Goal: Task Accomplishment & Management: Complete application form

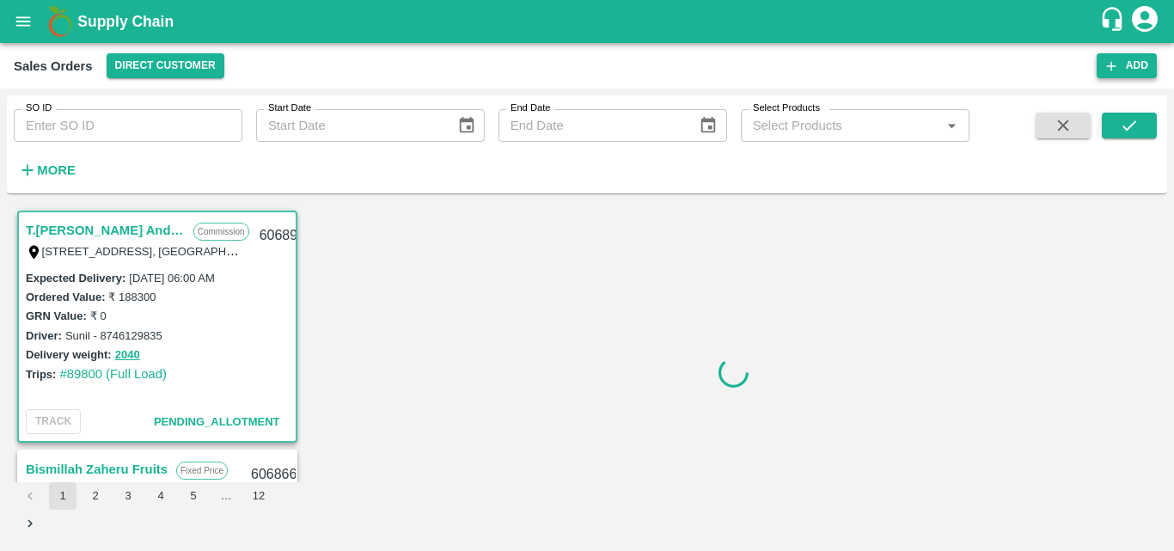
click at [1108, 69] on icon "button" at bounding box center [1110, 65] width 15 height 15
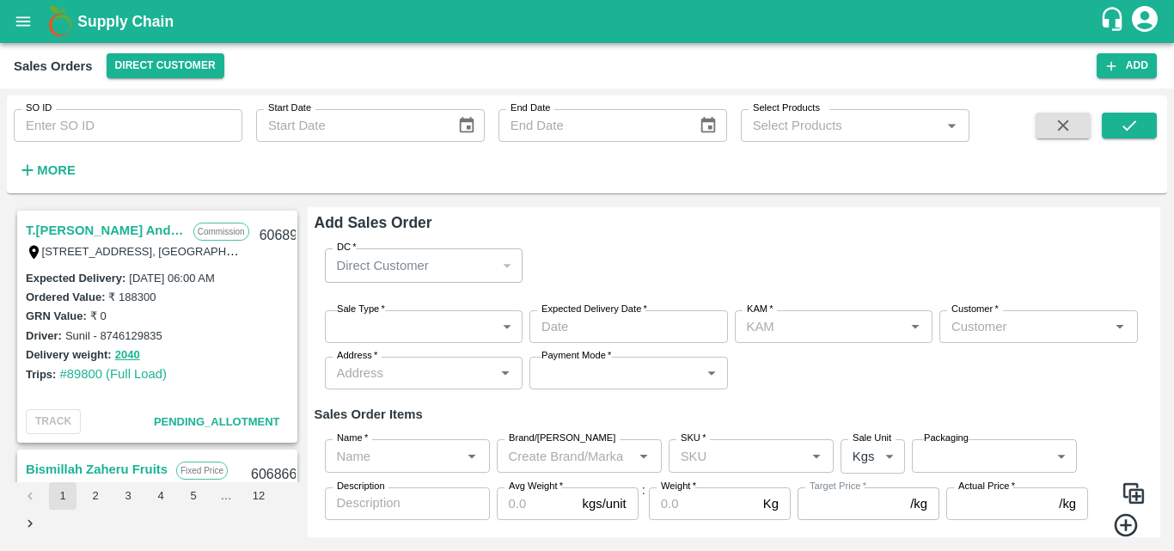
type input "Bharath M"
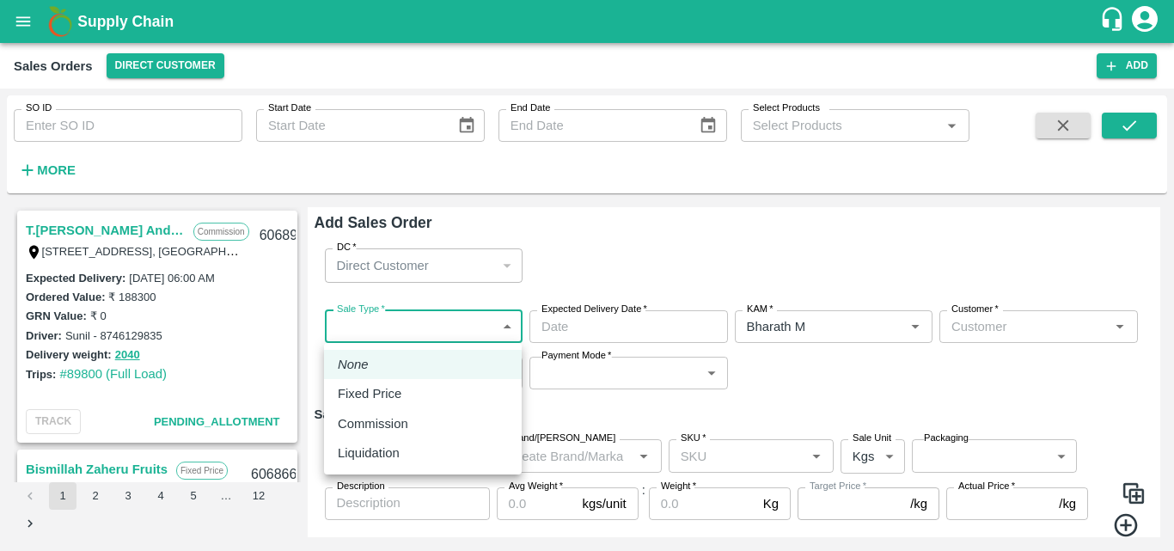
click at [455, 331] on body "Supply Chain Sales Orders Direct Customer Add SO ID SO ID Start Date Start Date…" at bounding box center [587, 275] width 1174 height 551
click at [436, 411] on li "Commission" at bounding box center [423, 423] width 198 height 29
type input "2"
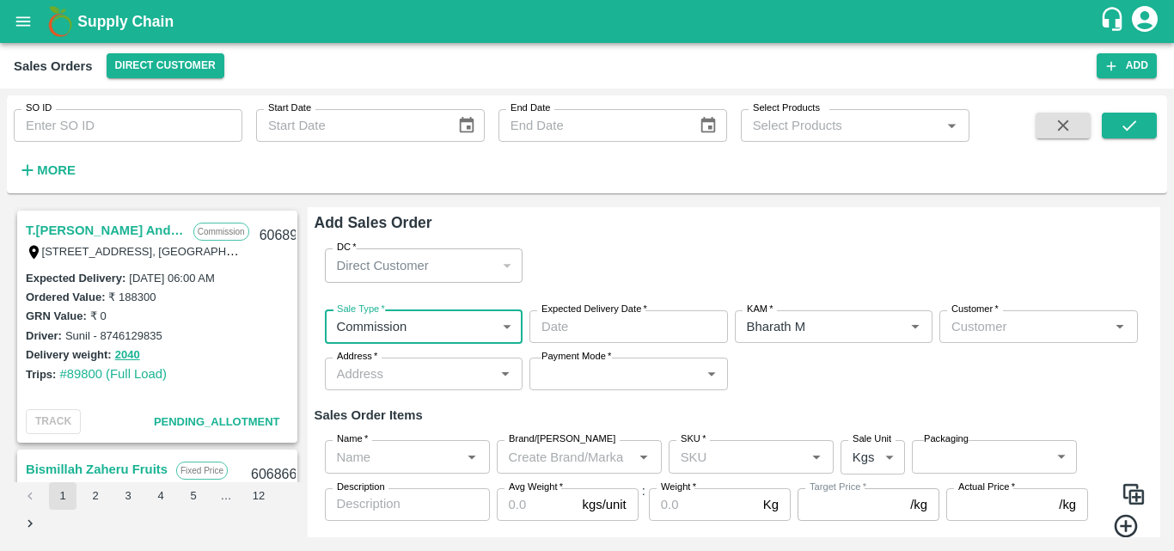
type input "DD/MM/YYYY hh:mm aa"
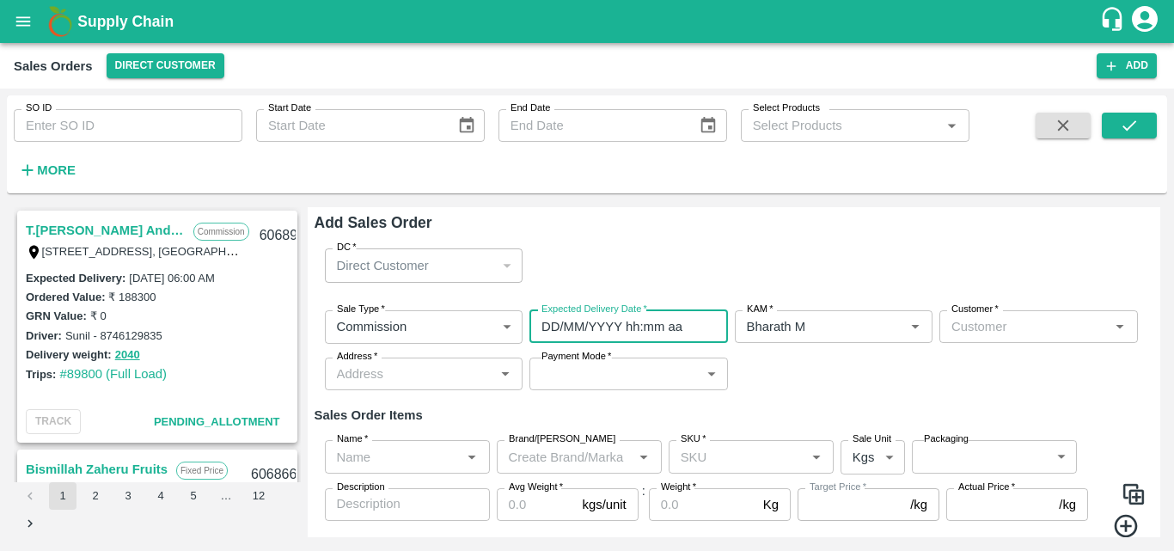
click at [646, 320] on input "DD/MM/YYYY hh:mm aa" at bounding box center [622, 326] width 186 height 33
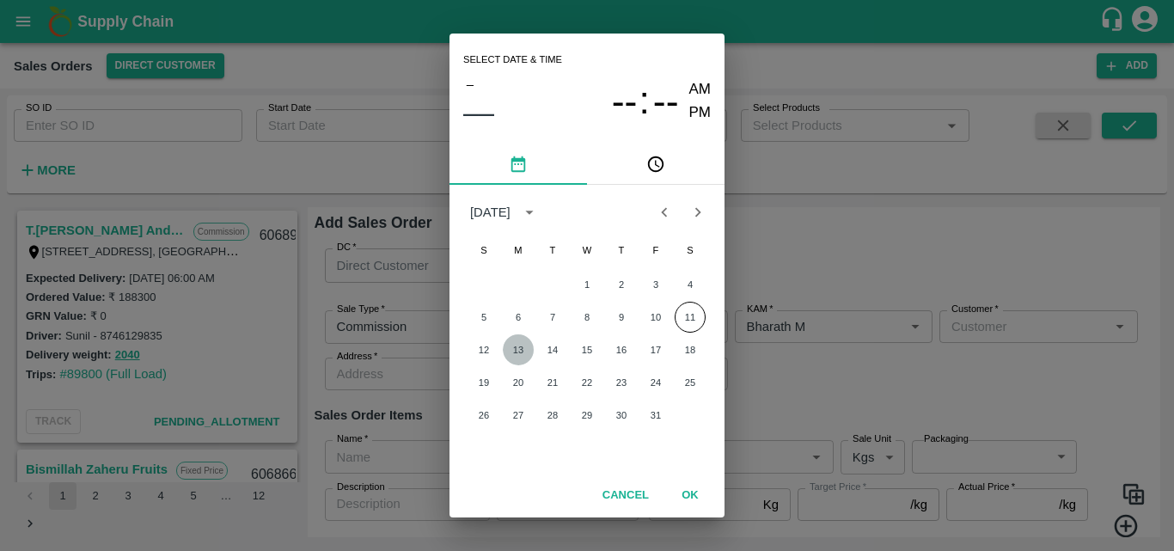
click at [519, 345] on button "13" at bounding box center [518, 349] width 31 height 31
type input "[DATE] 12:00 AM"
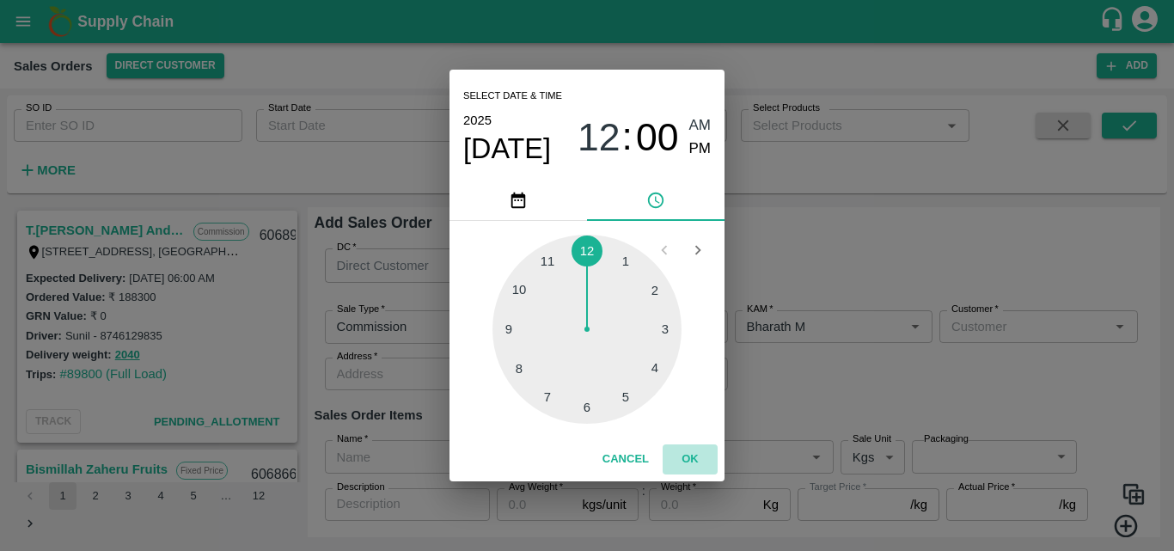
click at [696, 453] on button "OK" at bounding box center [689, 459] width 55 height 30
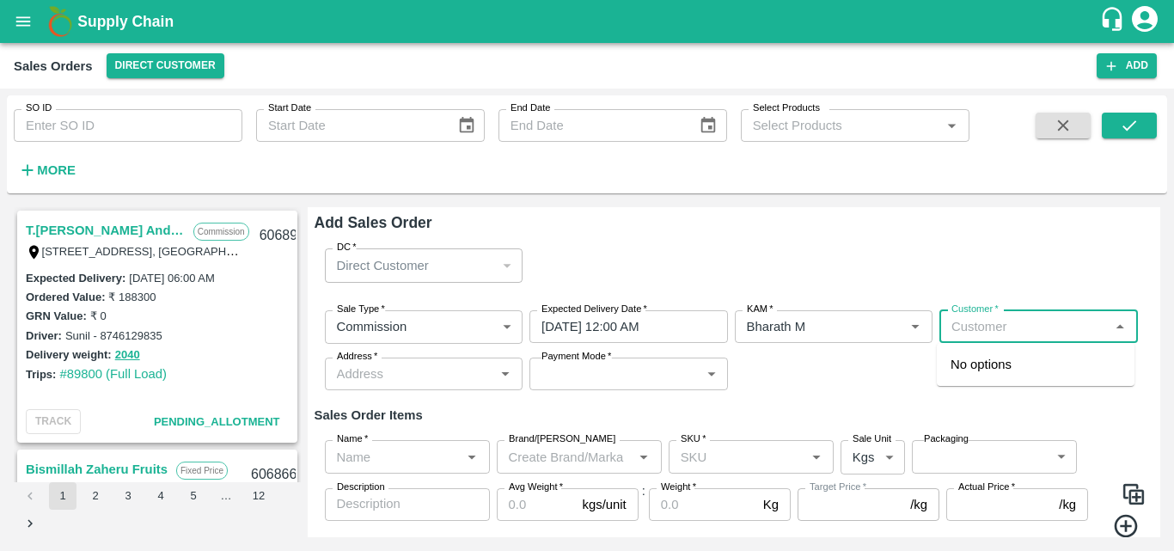
click at [974, 318] on input "Customer   *" at bounding box center [1024, 326] width 160 height 22
click at [974, 354] on div "Green Spices Hut" at bounding box center [1036, 364] width 198 height 29
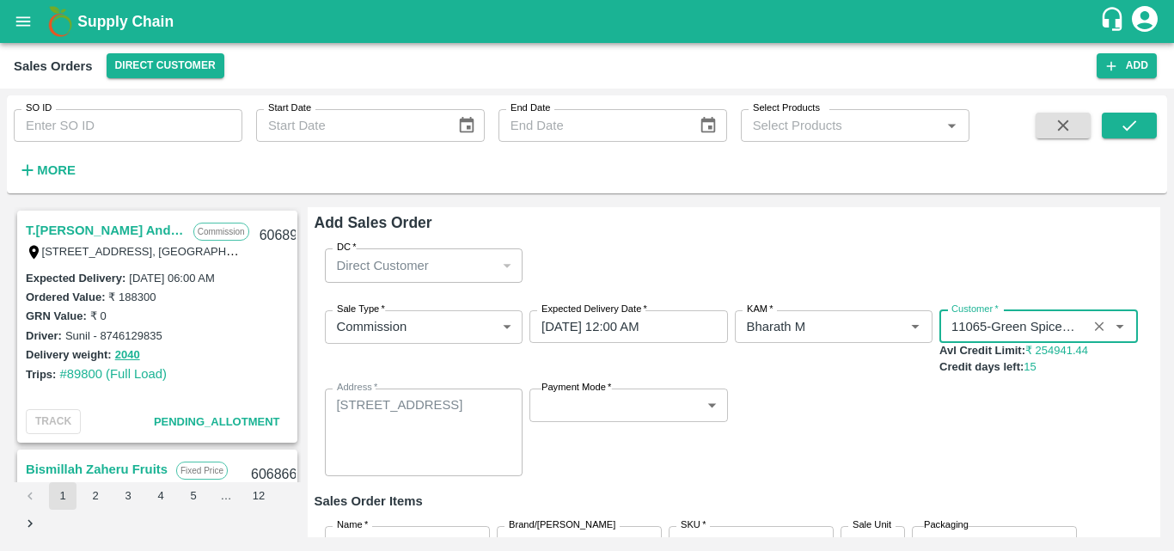
type input "11065-Green Spices Hut"
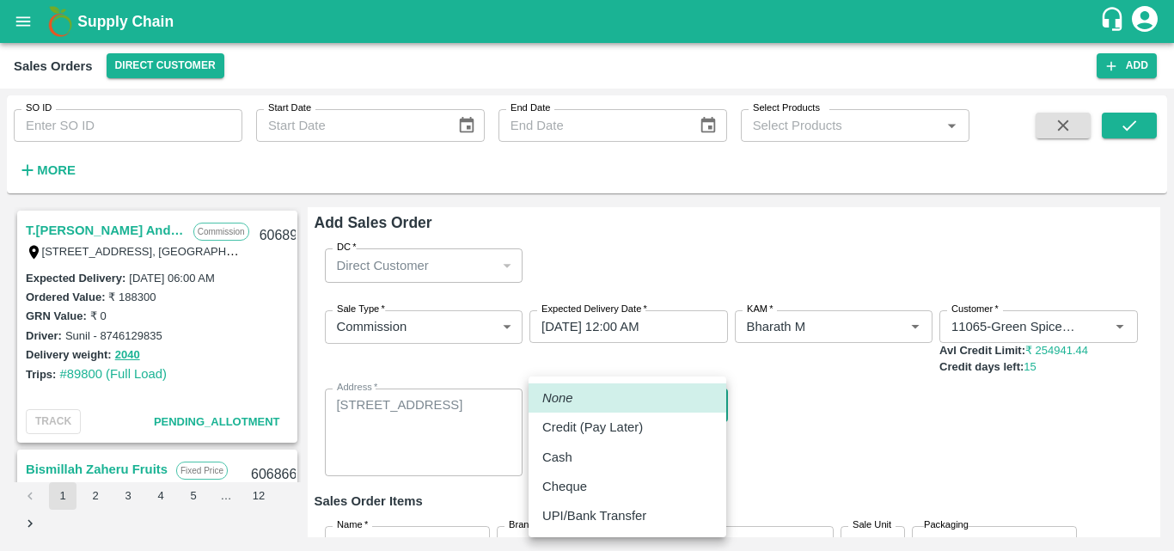
click at [581, 399] on body "Supply Chain Sales Orders Direct Customer Add SO ID SO ID Start Date Start Date…" at bounding box center [587, 275] width 1174 height 551
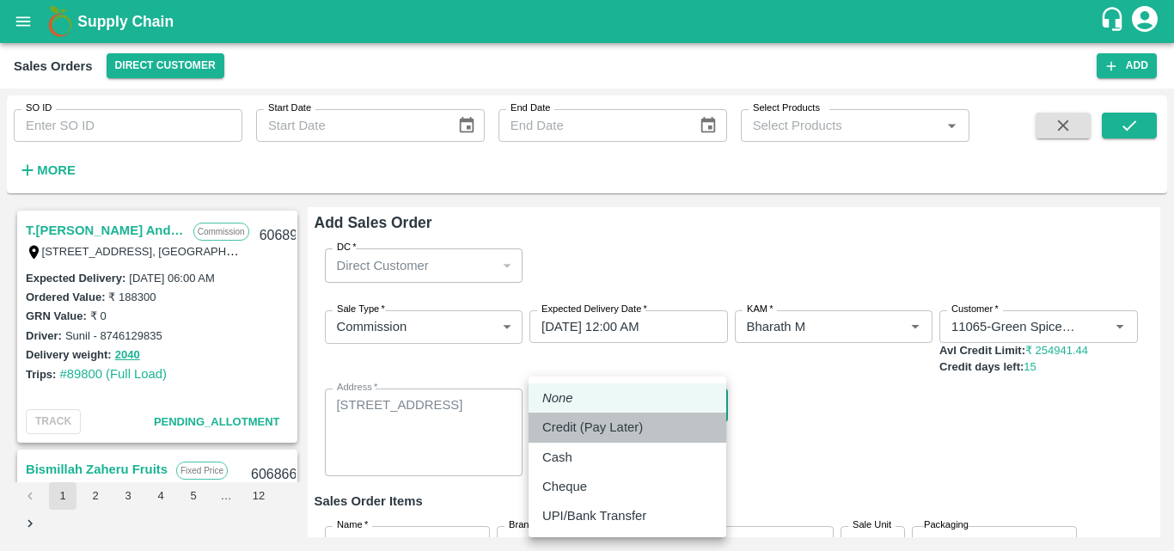
click at [593, 429] on p "Credit (Pay Later)" at bounding box center [592, 427] width 101 height 19
type input "credit"
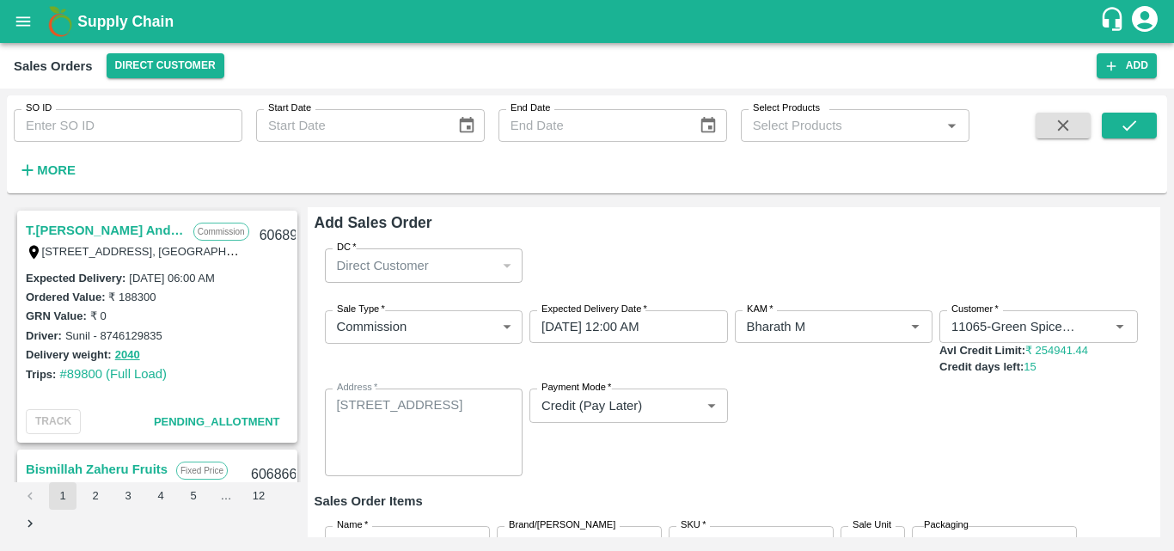
click at [962, 470] on div "Sale Type   * Commission 2 Sale Type Expected Delivery Date   * [DATE] 12:00 AM…" at bounding box center [733, 393] width 839 height 194
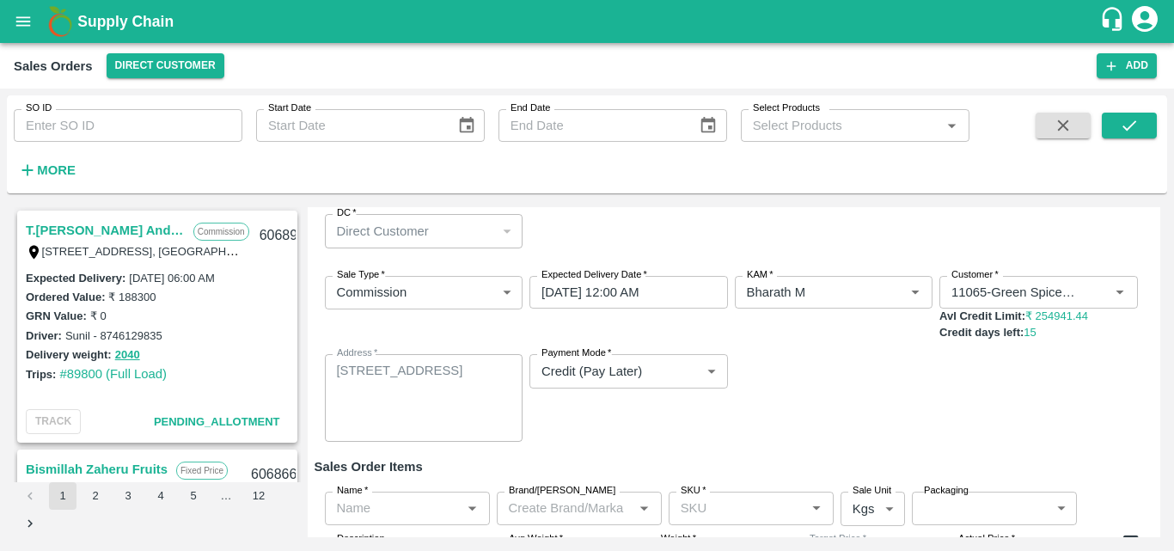
scroll to position [143, 0]
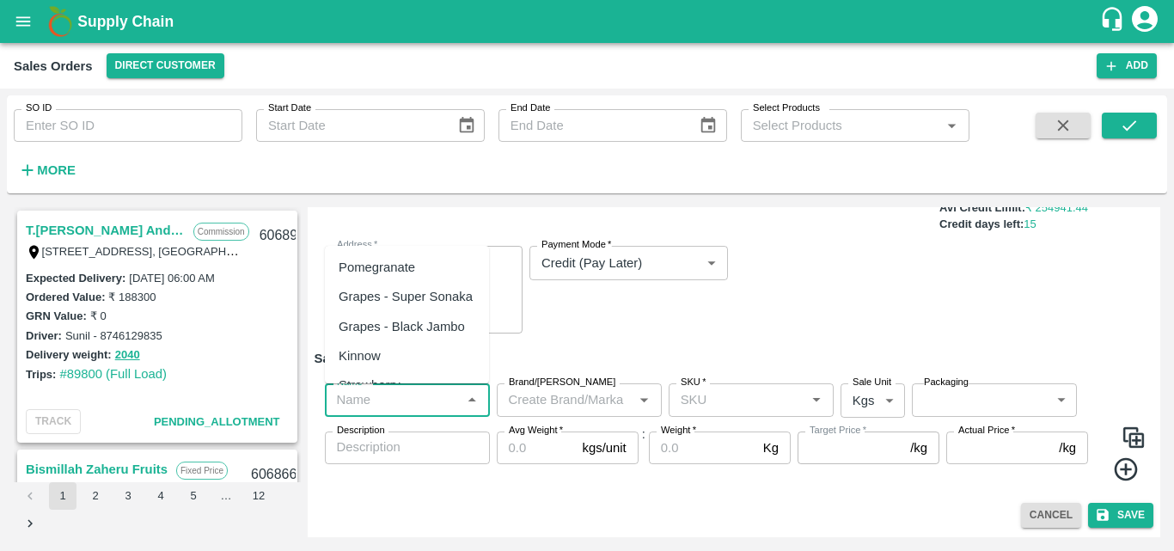
click at [382, 396] on input "Name   *" at bounding box center [393, 399] width 126 height 22
click at [420, 259] on div "Pomegranate" at bounding box center [407, 267] width 164 height 29
type input "Pomegranate"
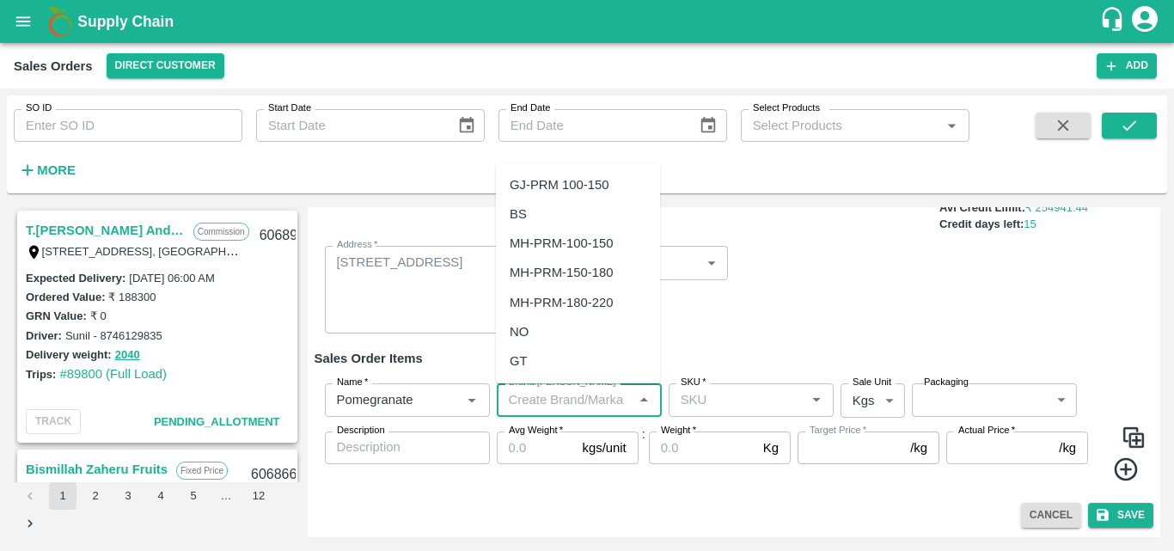
click at [549, 400] on input "Brand/[PERSON_NAME]" at bounding box center [565, 399] width 126 height 22
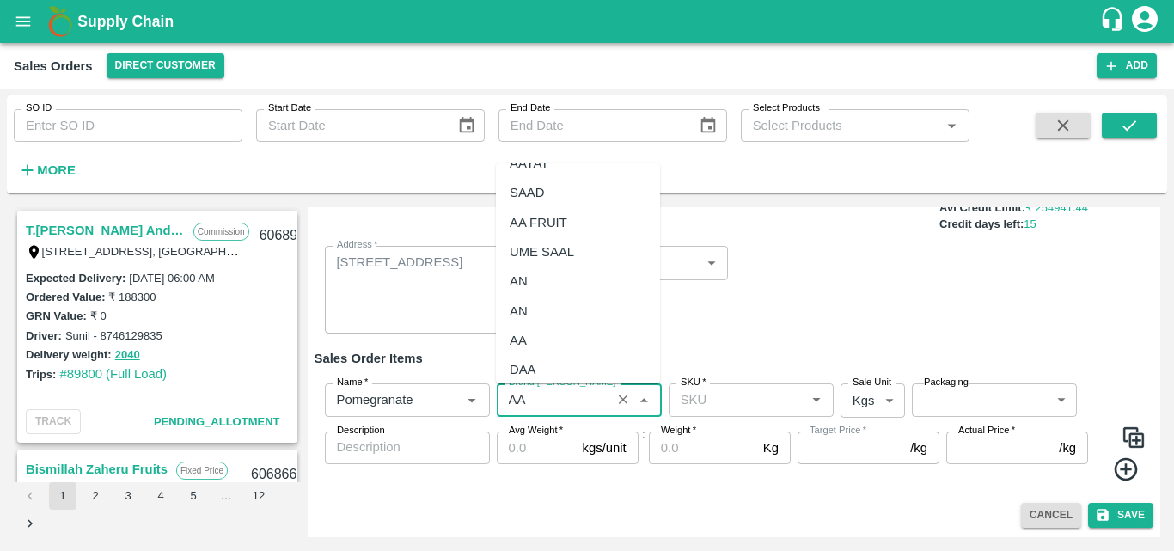
scroll to position [118, 0]
click at [565, 309] on div "AA" at bounding box center [578, 302] width 164 height 29
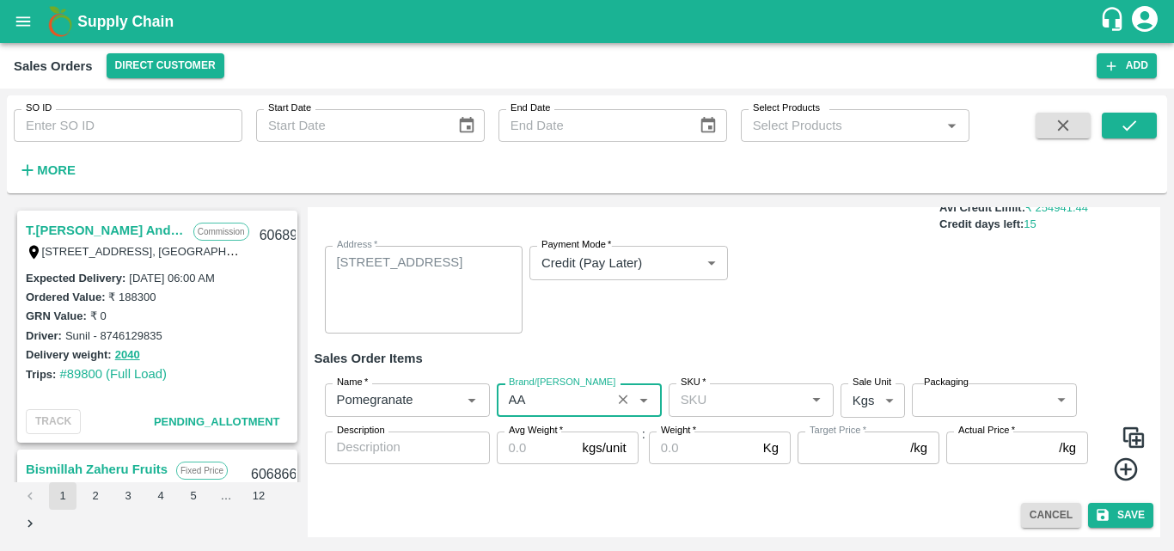
type input "AA"
click at [779, 408] on input "SKU   *" at bounding box center [737, 399] width 126 height 22
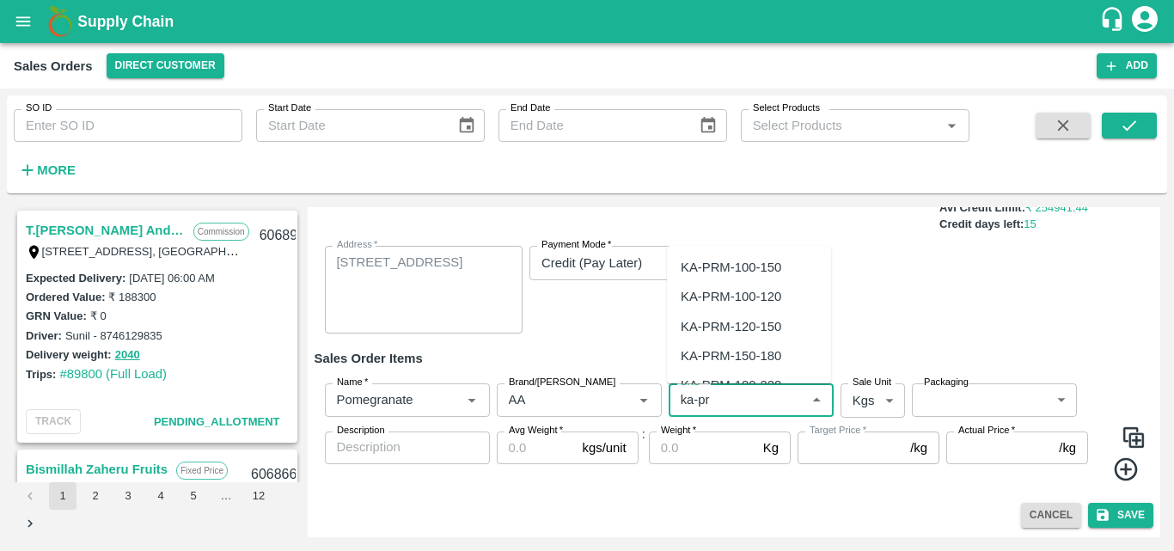
click at [773, 260] on div "KA-PRM-100-150" at bounding box center [731, 267] width 101 height 19
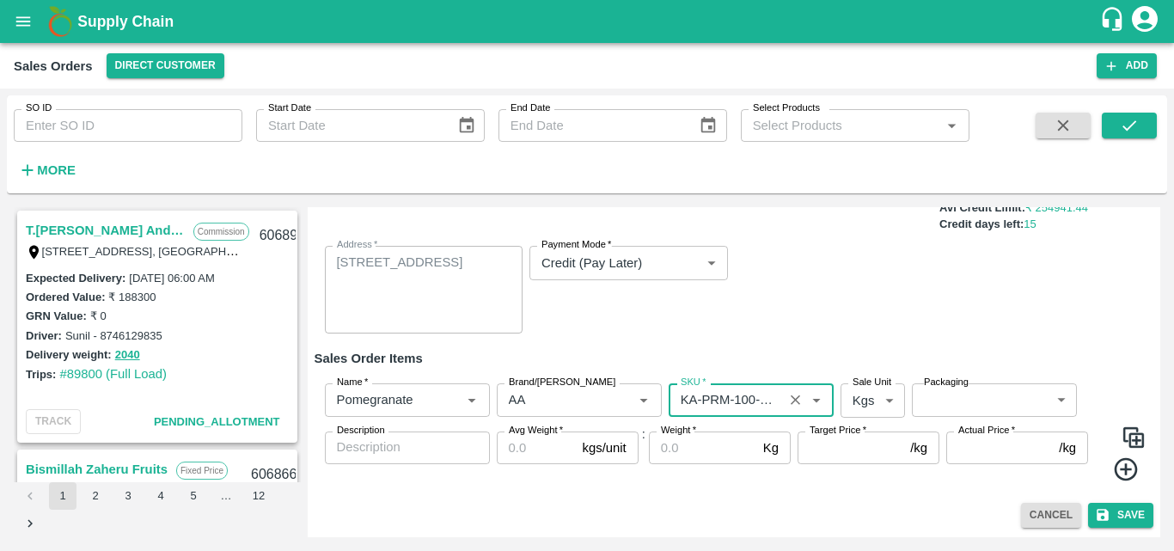
type input "KA-PRM-100-150"
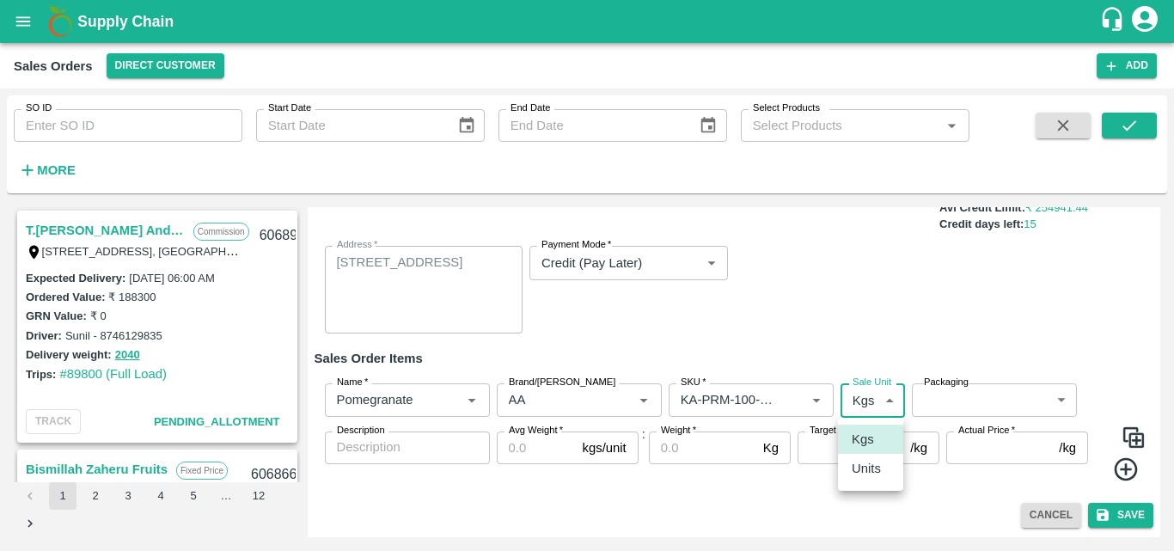
click at [878, 398] on body "Supply Chain Sales Orders Direct Customer Add SO ID SO ID Start Date Start Date…" at bounding box center [587, 275] width 1174 height 551
click at [880, 477] on p "Units" at bounding box center [866, 468] width 29 height 19
type input "2"
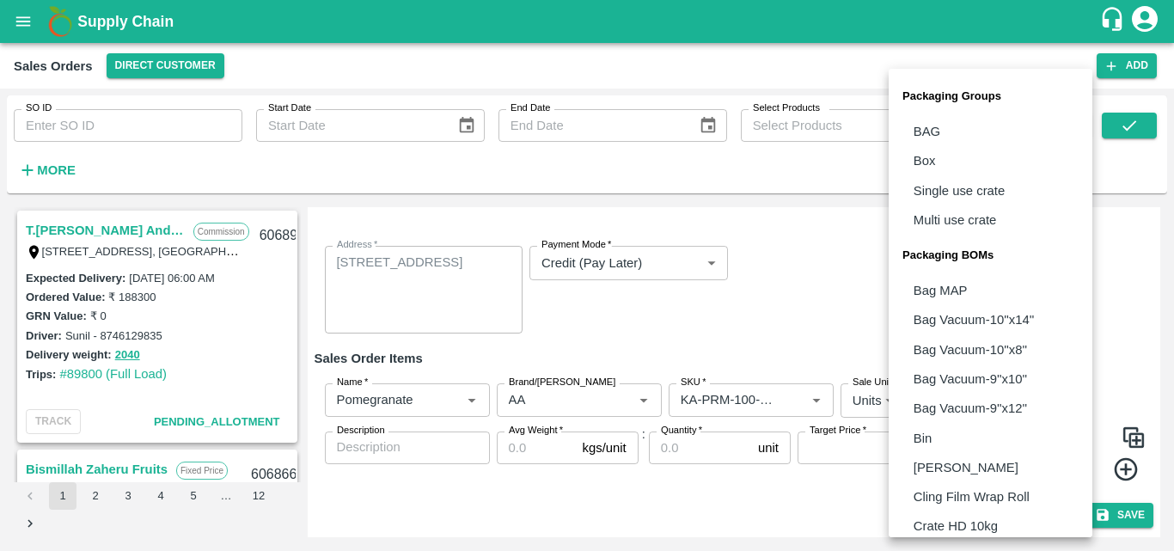
click at [950, 403] on body "Supply Chain Sales Orders Direct Customer Add SO ID SO ID Start Date Start Date…" at bounding box center [587, 275] width 1174 height 551
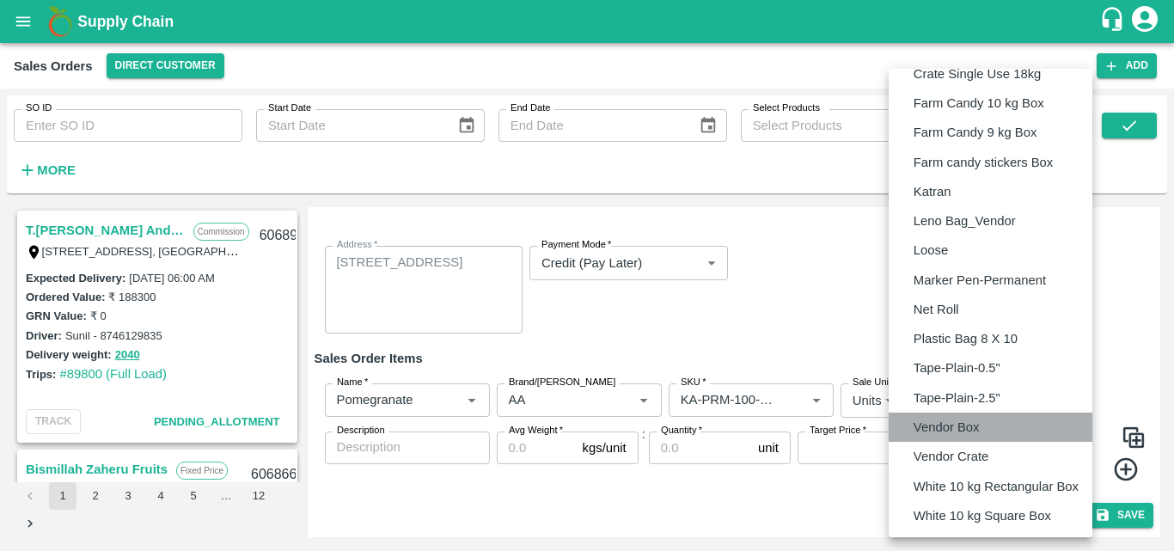
click at [942, 425] on p "Vendor Box" at bounding box center [946, 427] width 66 height 19
type input "BOM/276"
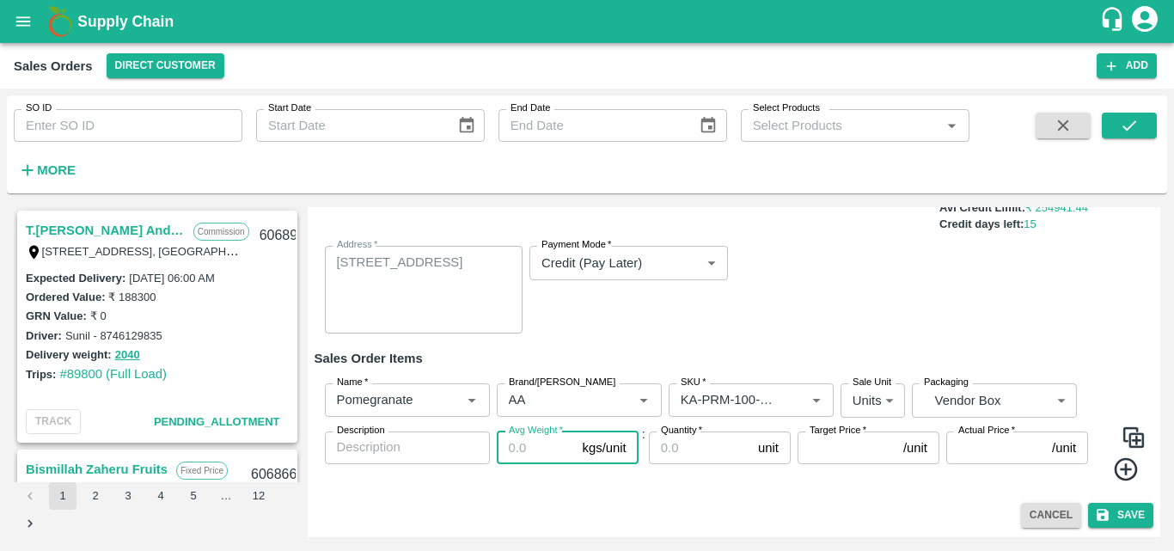
click at [534, 450] on input "Avg Weight   *" at bounding box center [536, 447] width 79 height 33
type input "9.5"
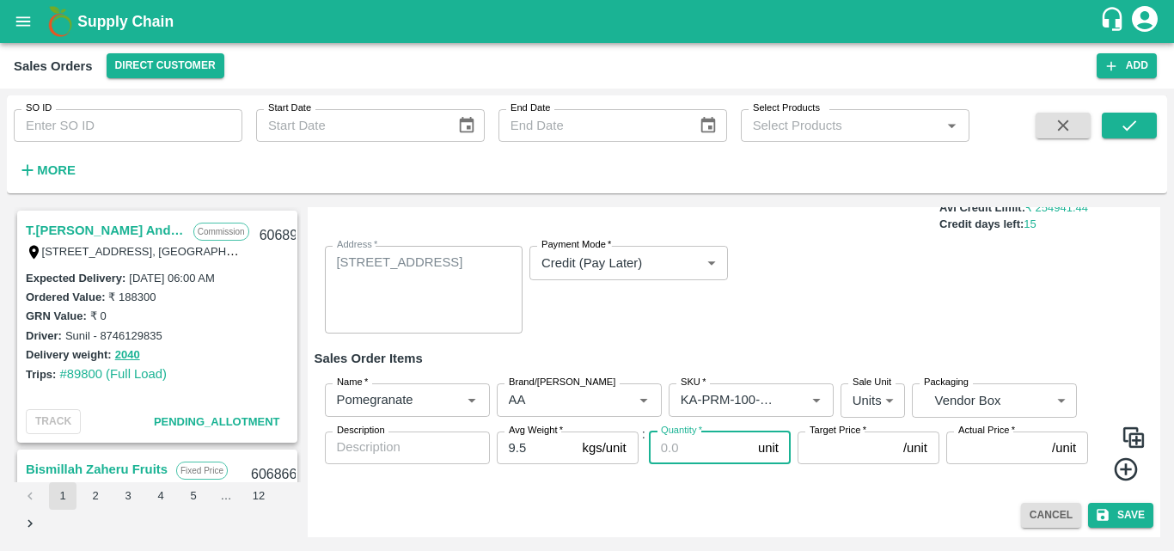
click at [679, 443] on input "Quantity   *" at bounding box center [700, 447] width 102 height 33
type input "28"
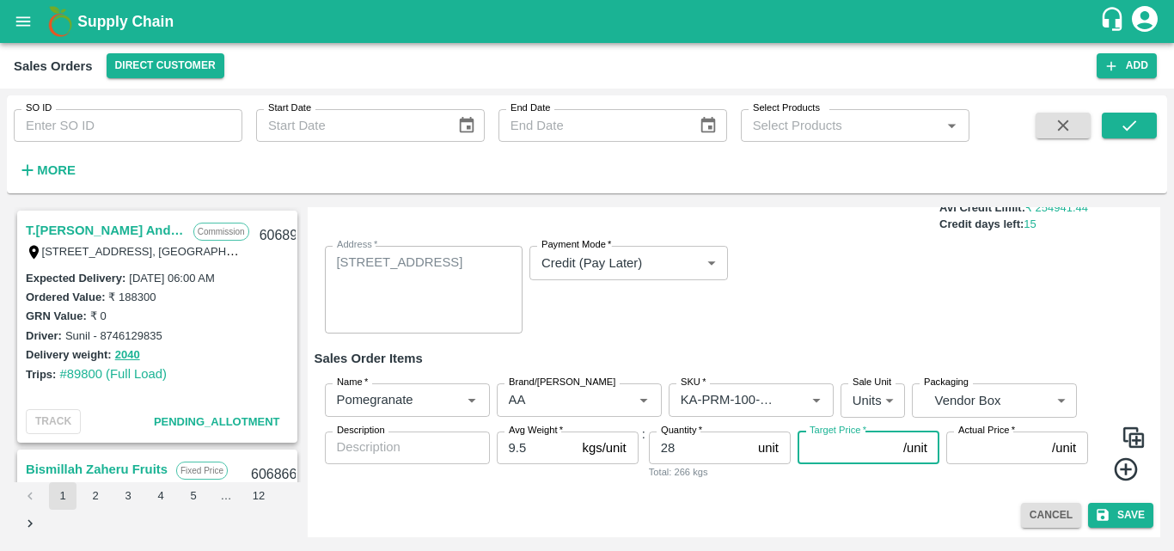
click at [827, 457] on input "Target Price   *" at bounding box center [846, 447] width 99 height 33
type input "750"
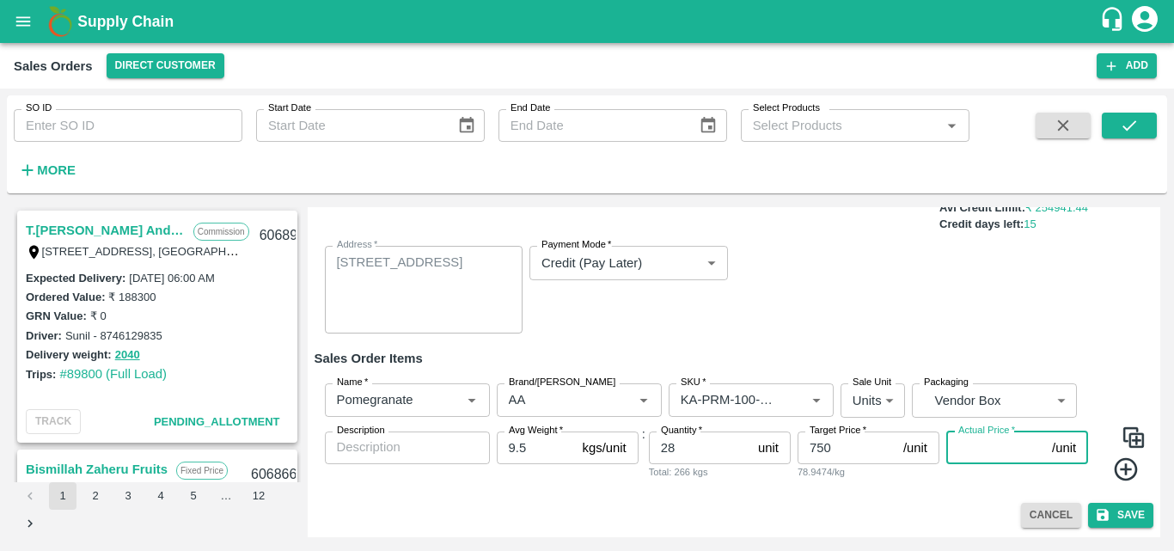
click at [995, 450] on input "Actual Price   *" at bounding box center [995, 447] width 99 height 33
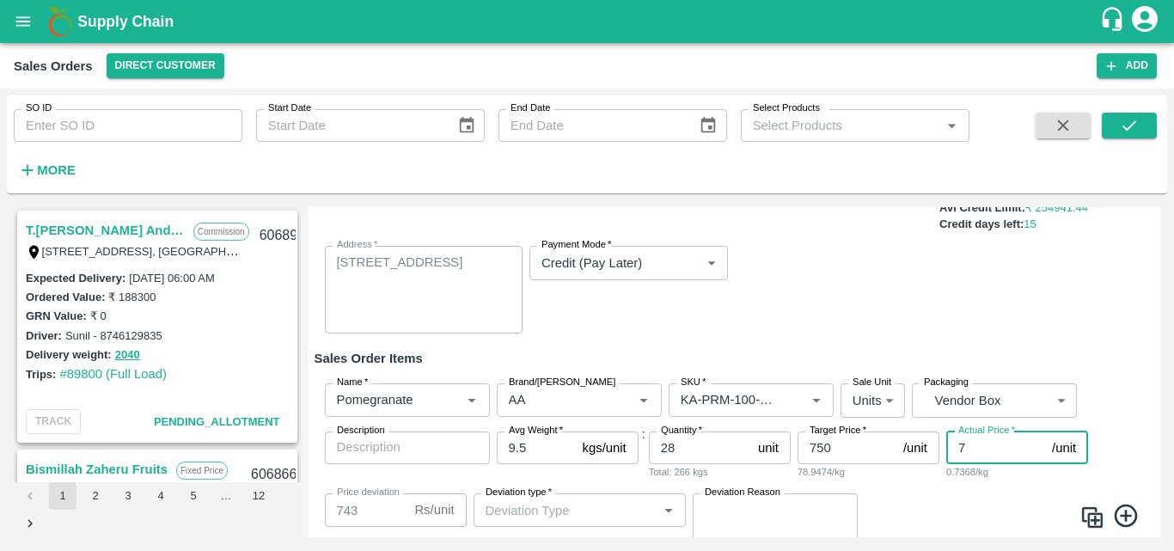
type input "75"
type input "675"
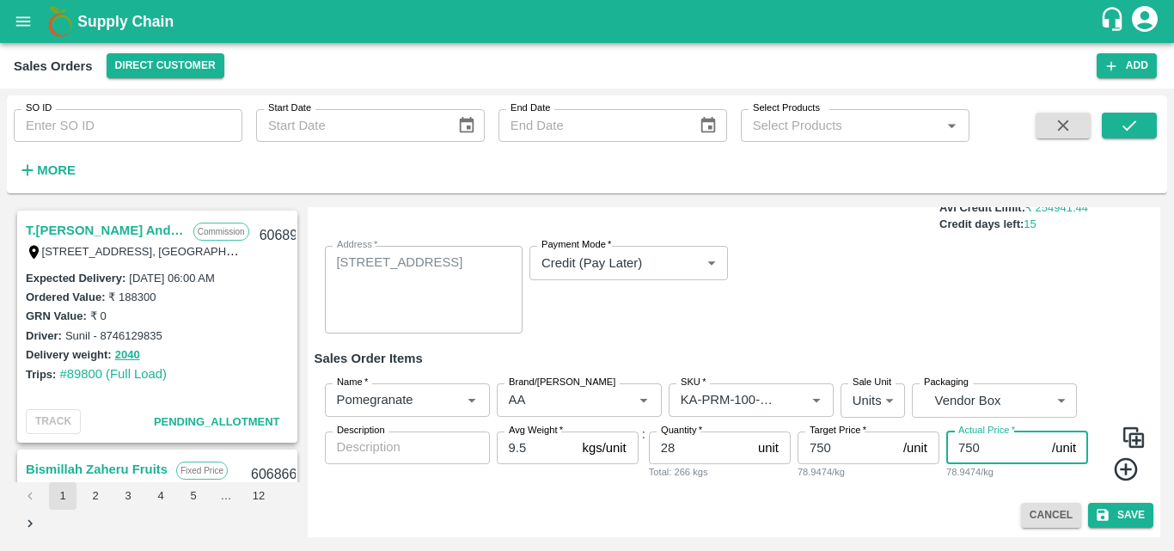
type input "750"
click at [1136, 436] on img at bounding box center [1133, 437] width 26 height 26
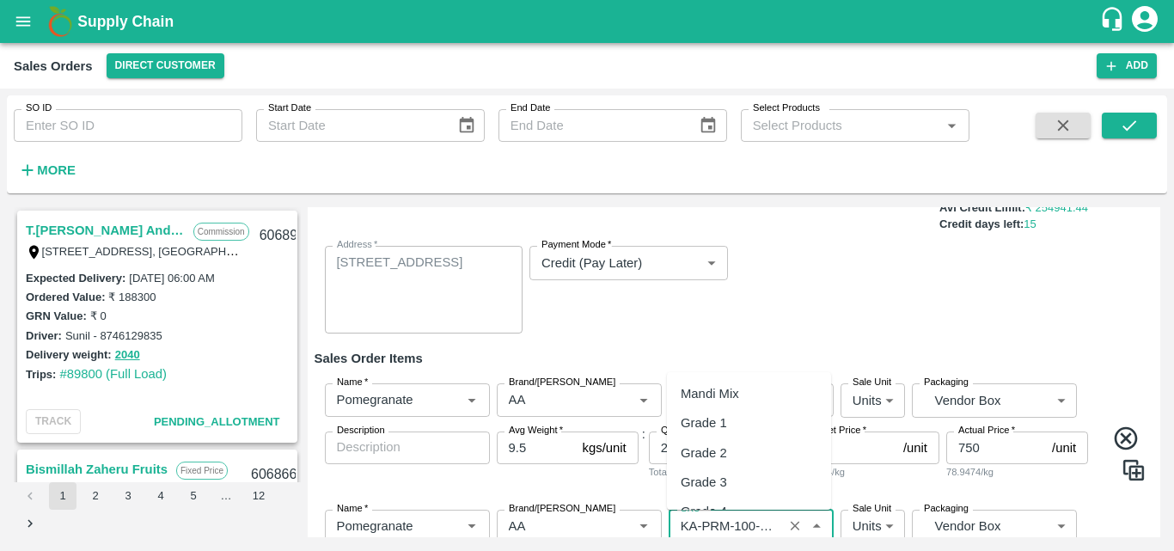
click at [737, 525] on input "SKU   *" at bounding box center [726, 526] width 104 height 22
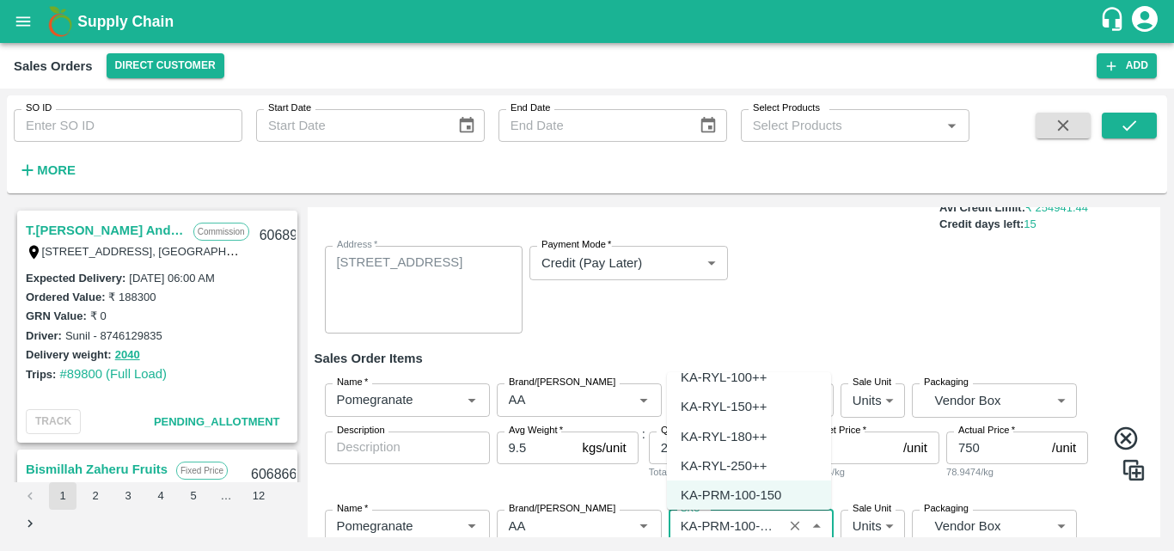
scroll to position [4437, 0]
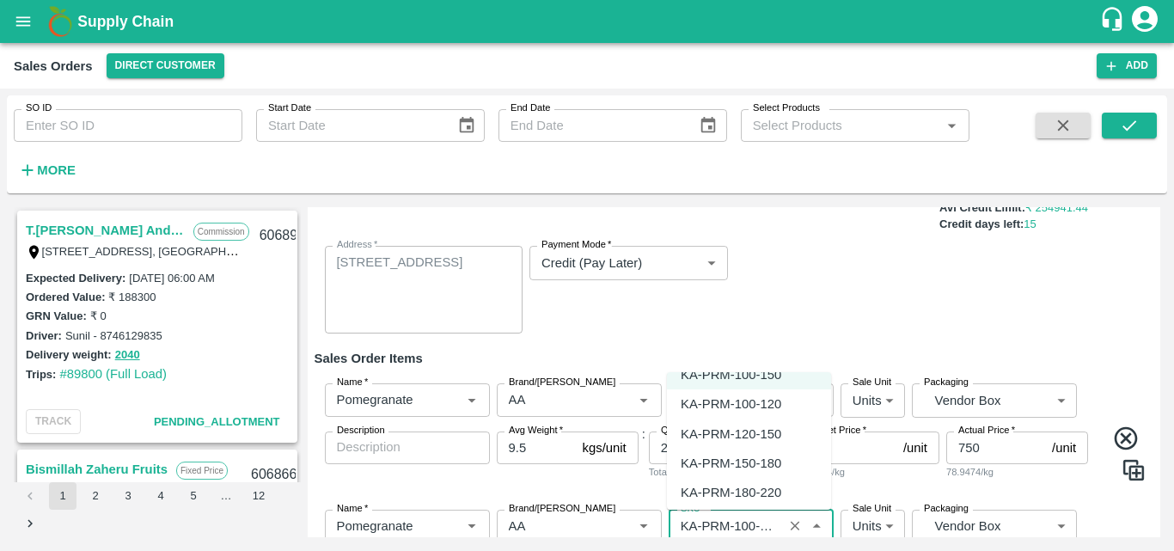
click at [772, 455] on div "KA-PRM-150-180" at bounding box center [731, 463] width 101 height 19
type input "KA-PRM-150-180"
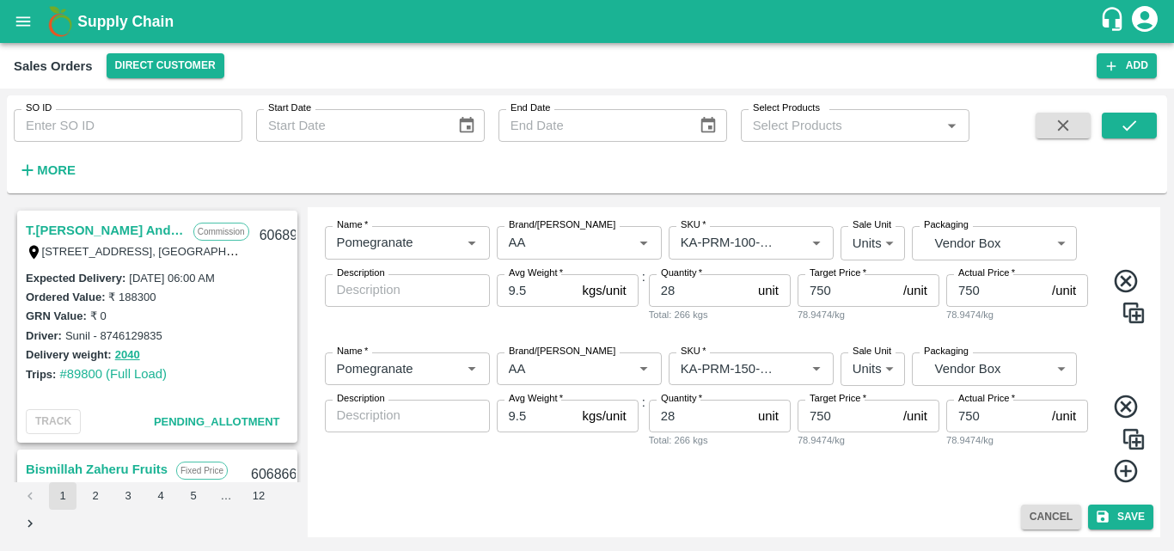
scroll to position [302, 0]
click at [697, 414] on input "28" at bounding box center [700, 414] width 102 height 33
type input "2"
type input "34"
click at [814, 412] on input "750" at bounding box center [846, 414] width 99 height 33
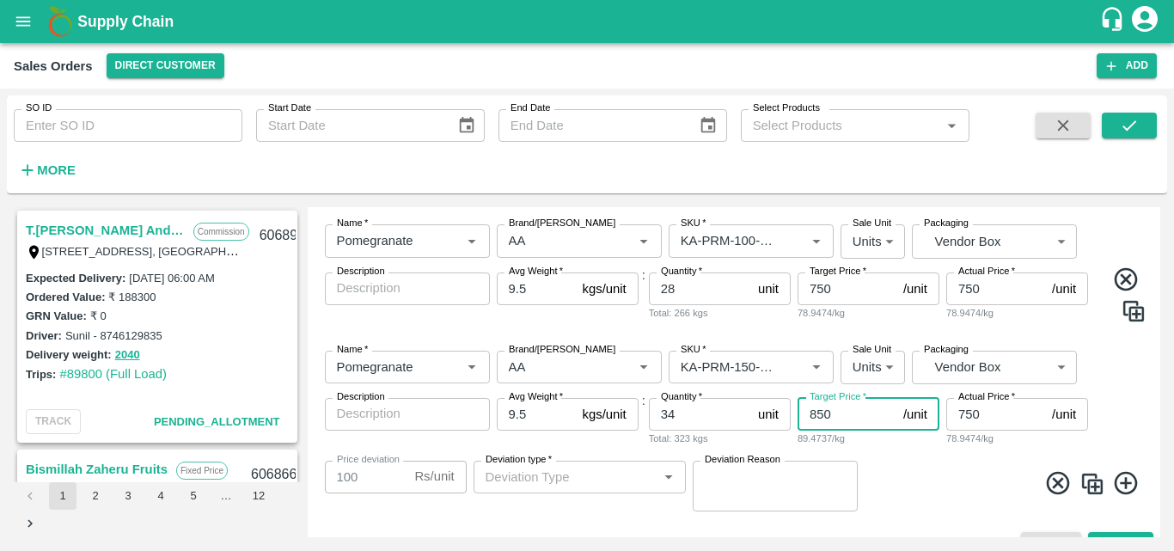
type input "850"
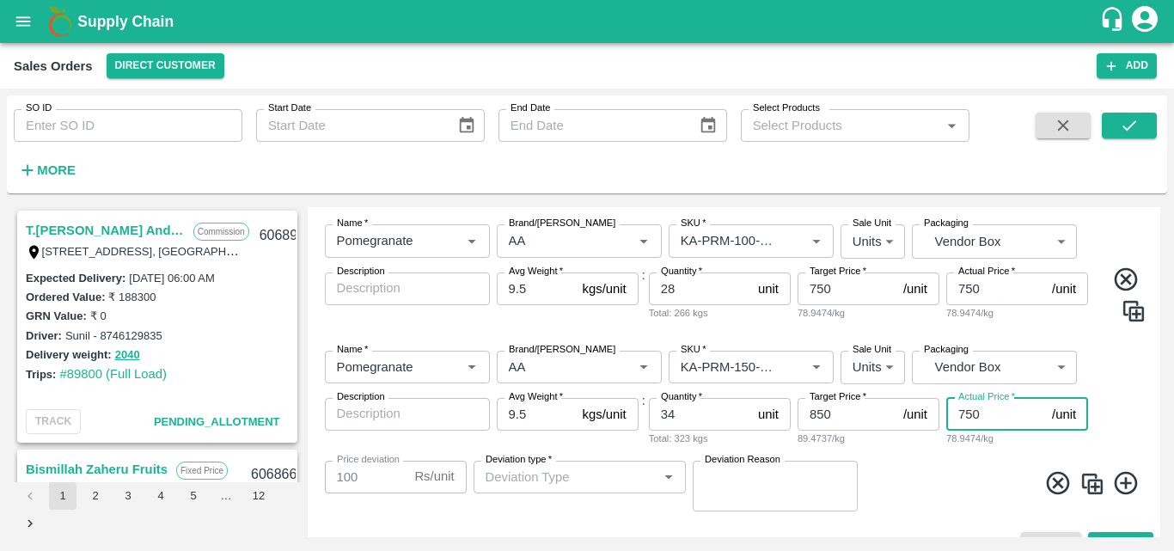
click at [967, 410] on input "750" at bounding box center [995, 414] width 99 height 33
type input "50"
type input "800"
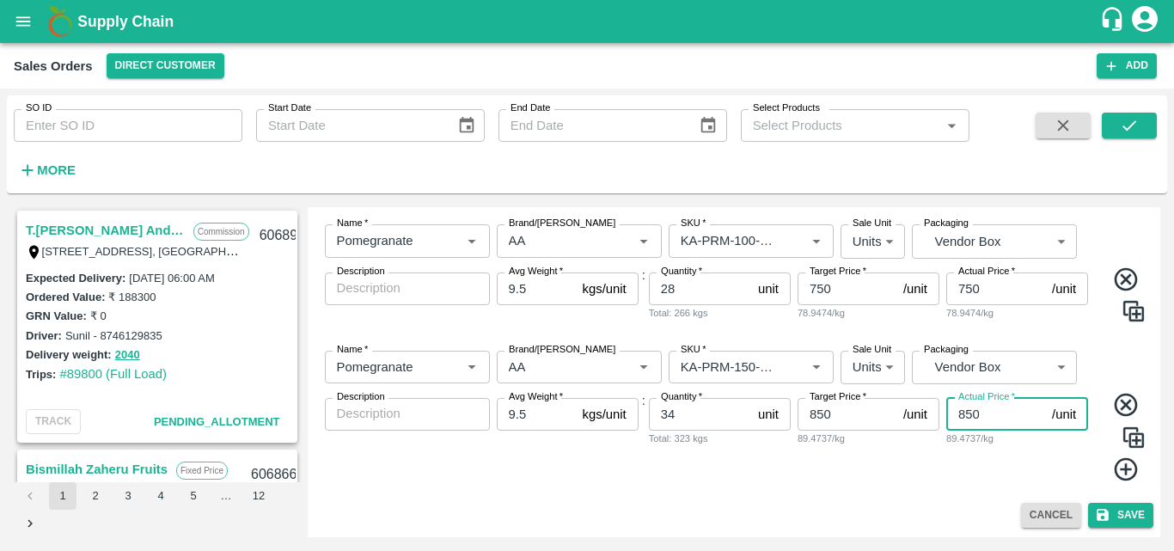
type input "850"
click at [1133, 435] on img at bounding box center [1133, 437] width 26 height 26
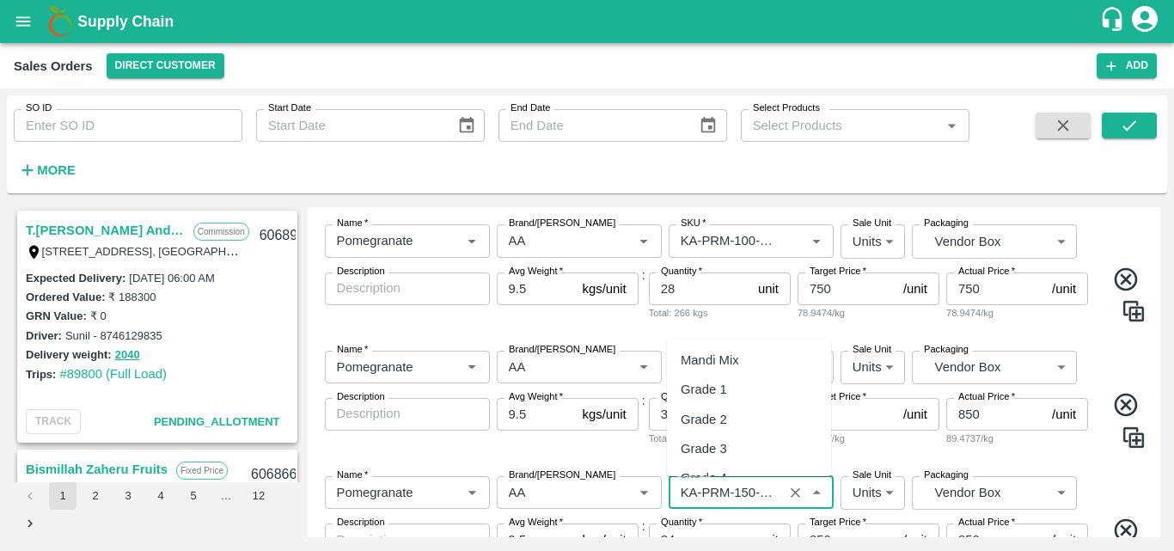
click at [764, 486] on input "SKU   *" at bounding box center [726, 492] width 104 height 22
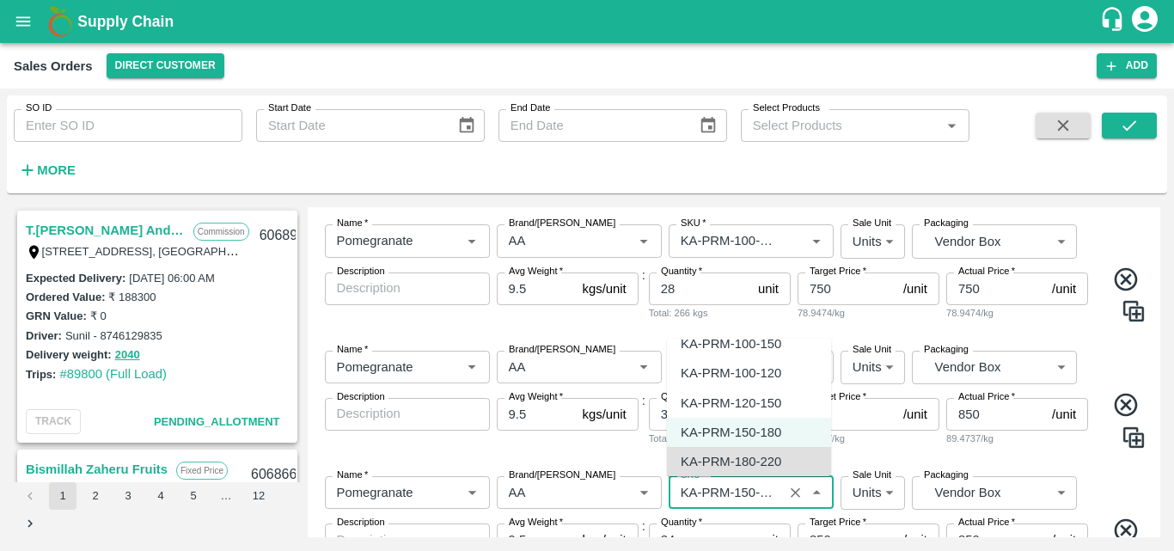
scroll to position [4465, 0]
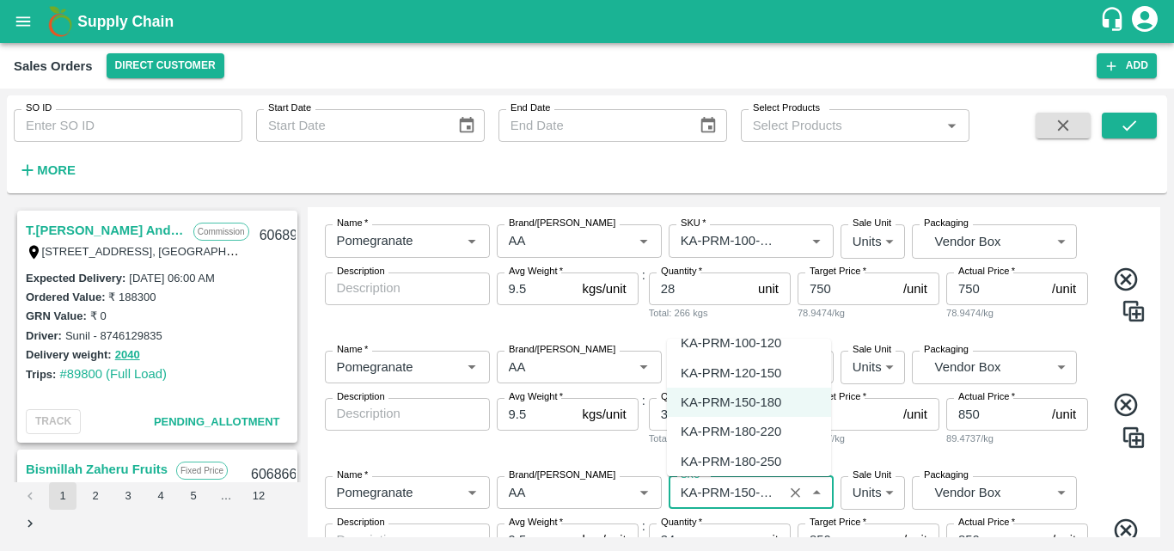
click at [757, 438] on div "KA-PRM-180-220" at bounding box center [731, 431] width 101 height 19
type input "KA-PRM-180-220"
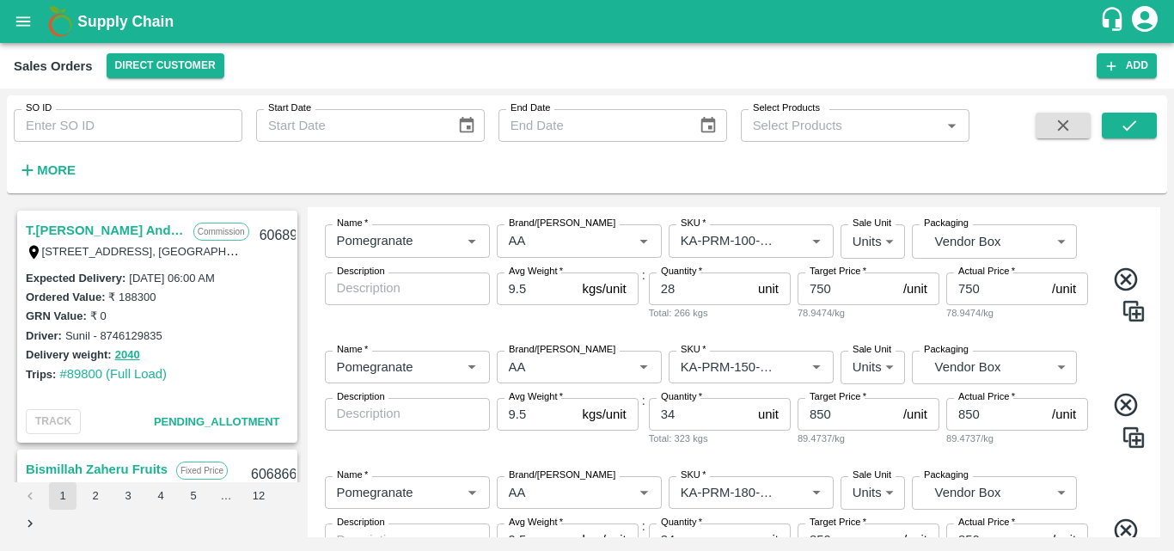
click at [1107, 490] on div "Name   * Name   * Brand/[PERSON_NAME]/[PERSON_NAME]   * SKU   * Sale Unit Units…" at bounding box center [733, 541] width 839 height 159
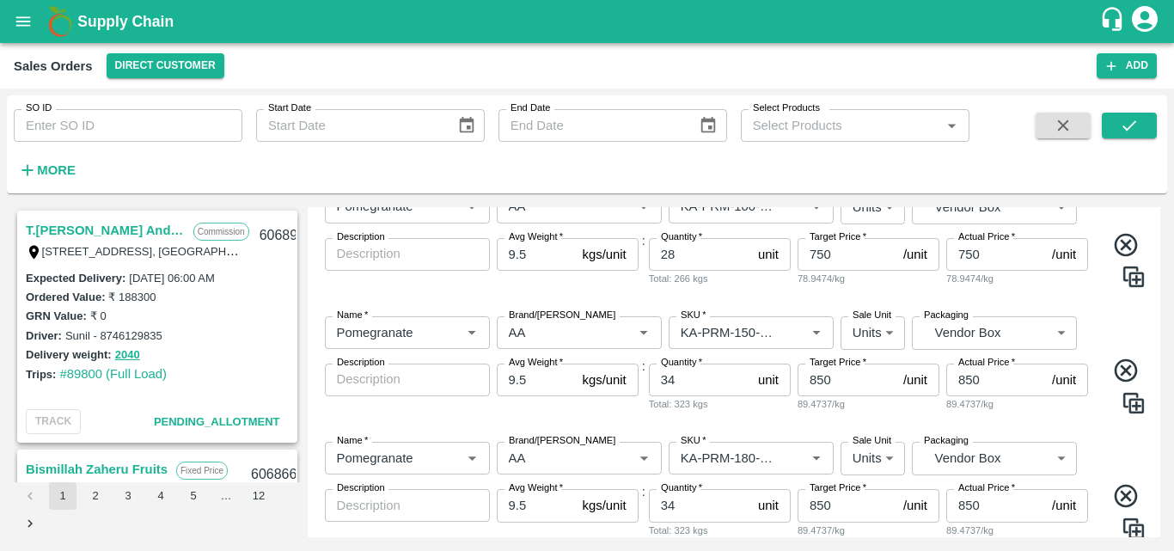
scroll to position [428, 0]
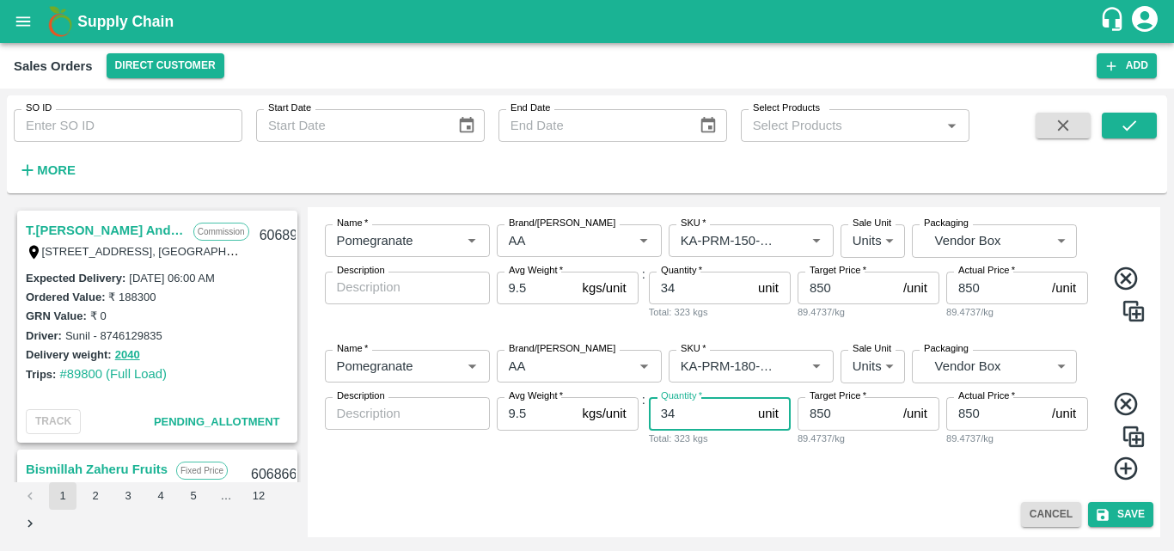
click at [681, 416] on input "34" at bounding box center [700, 413] width 102 height 33
type input "3"
type input "48"
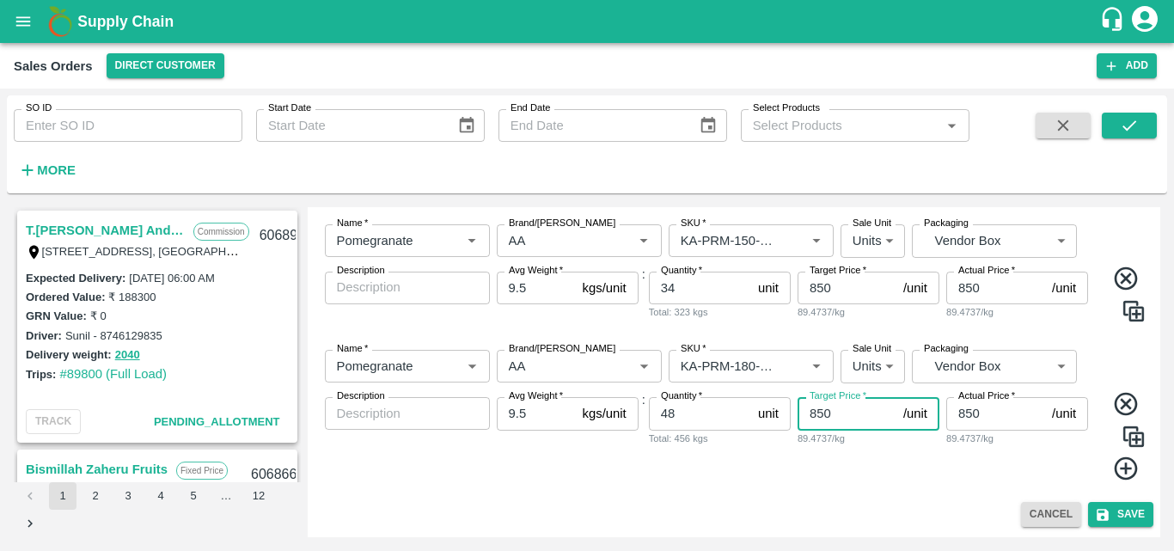
click at [814, 412] on input "850" at bounding box center [846, 413] width 99 height 33
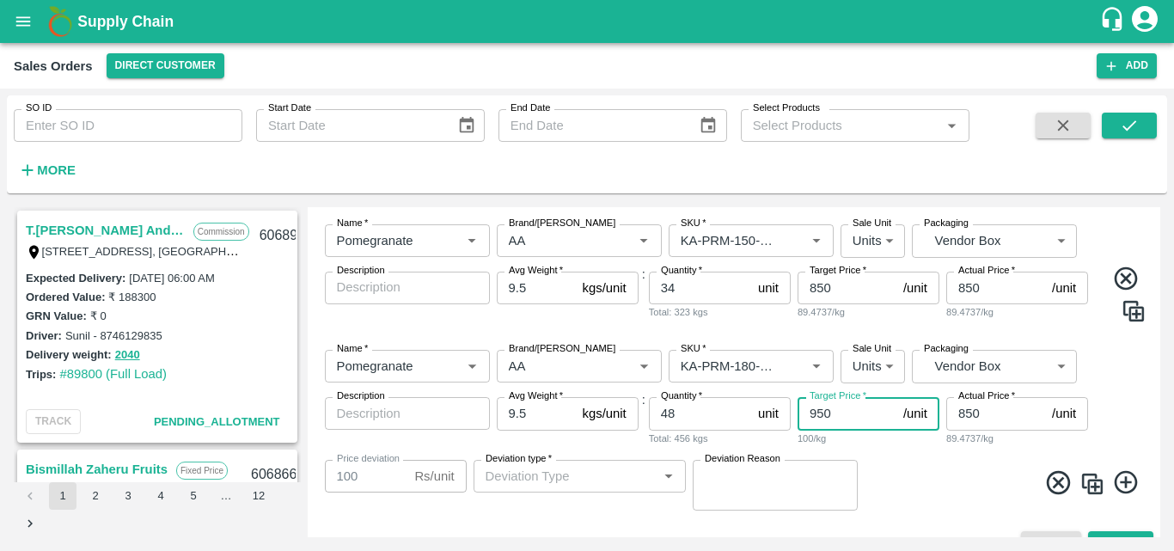
type input "950"
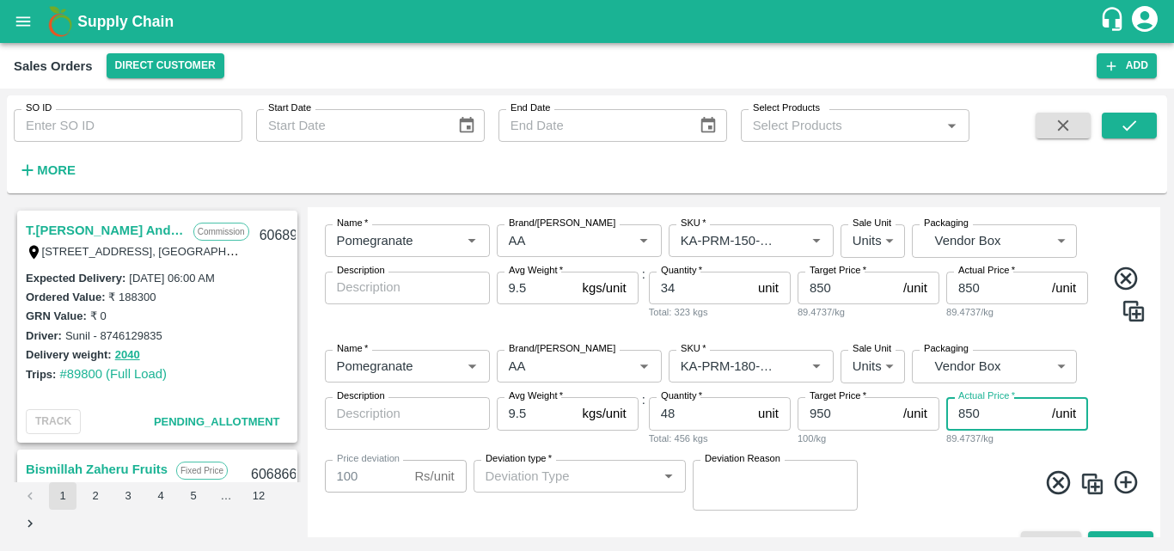
click at [962, 413] on input "850" at bounding box center [995, 413] width 99 height 33
type input "50"
type input "900"
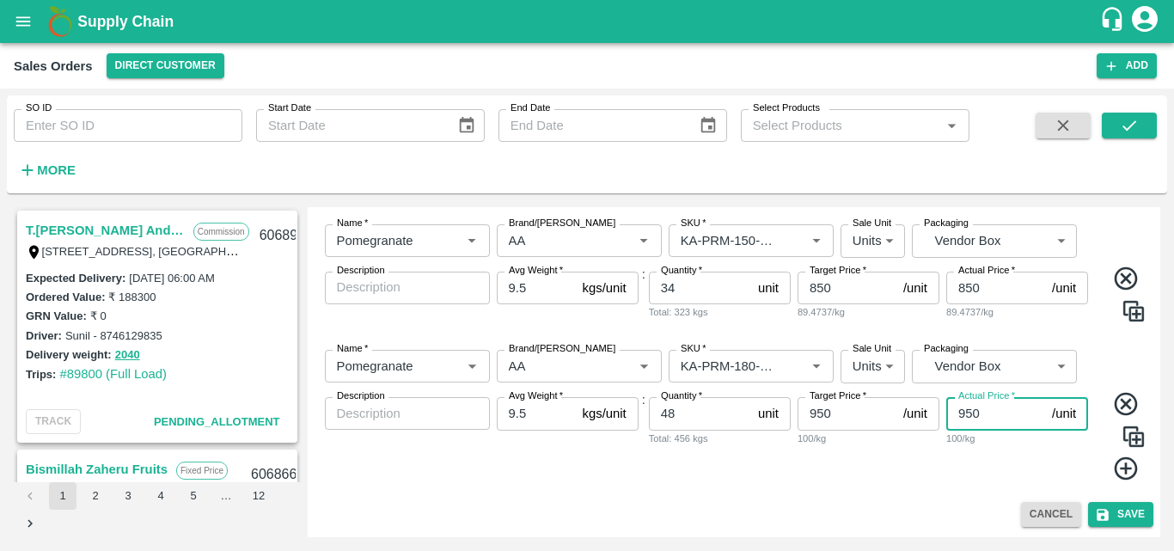
type input "950"
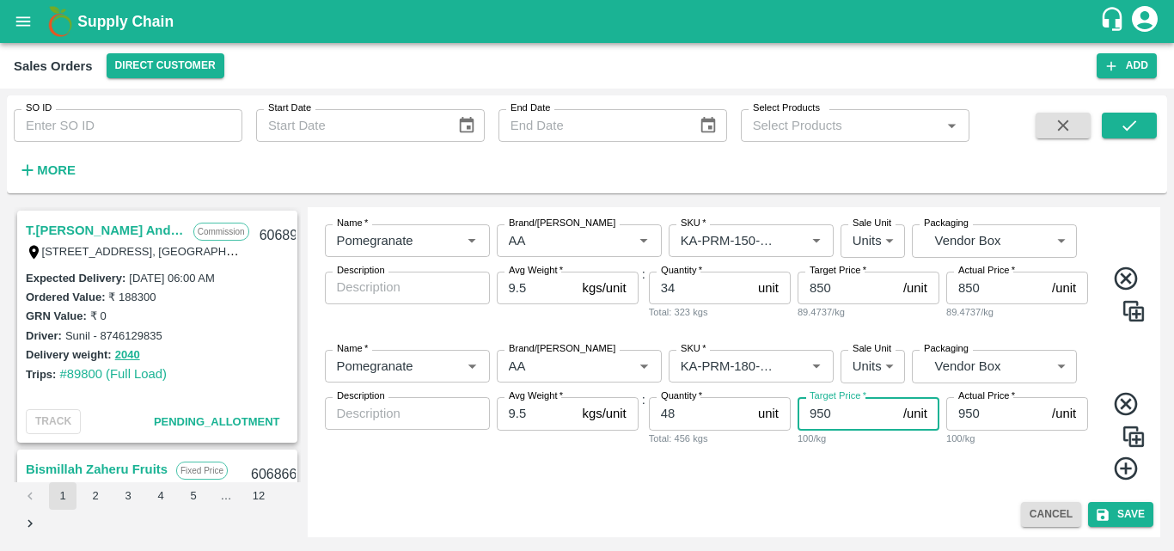
click at [848, 413] on input "950" at bounding box center [846, 413] width 99 height 33
type input "9"
type input "950"
click at [1126, 443] on img at bounding box center [1133, 437] width 26 height 26
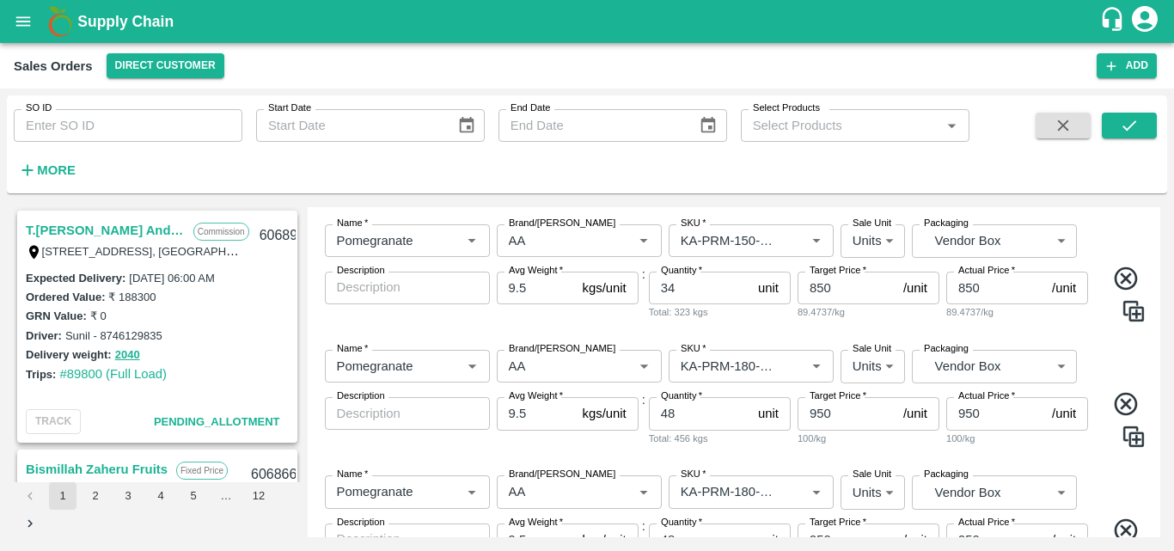
click at [1070, 448] on div "Actual Price   * 950 /unit Actual Price 100/kg" at bounding box center [1017, 422] width 142 height 51
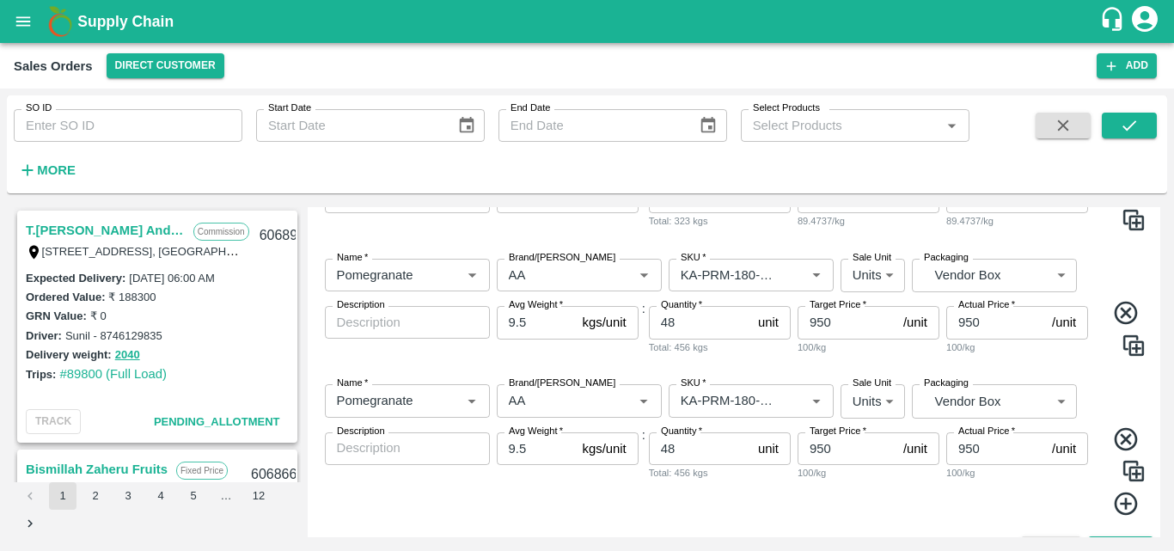
scroll to position [553, 0]
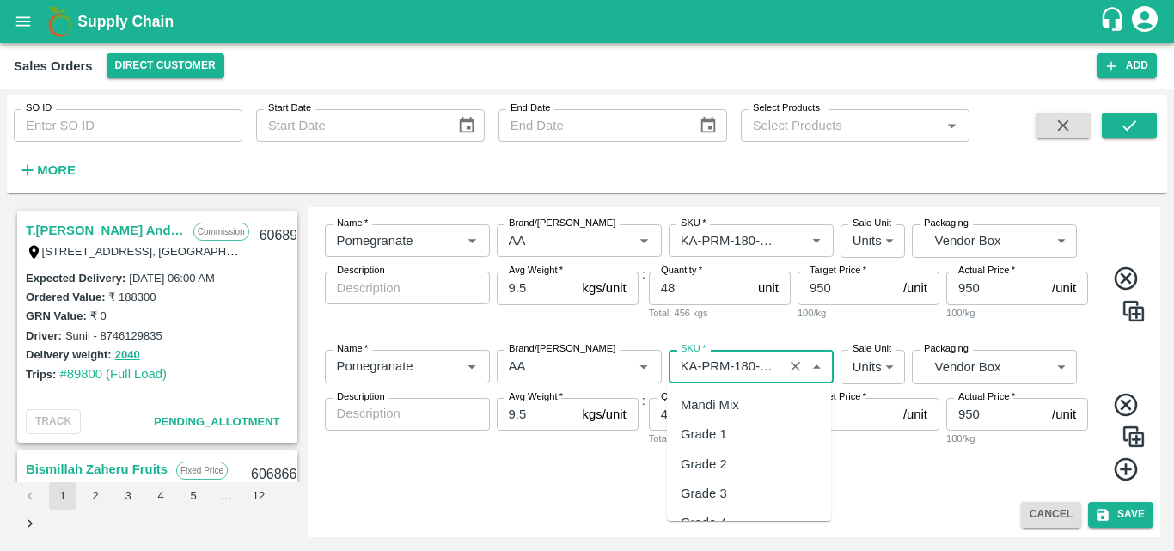
click at [753, 369] on input "SKU   *" at bounding box center [726, 366] width 104 height 22
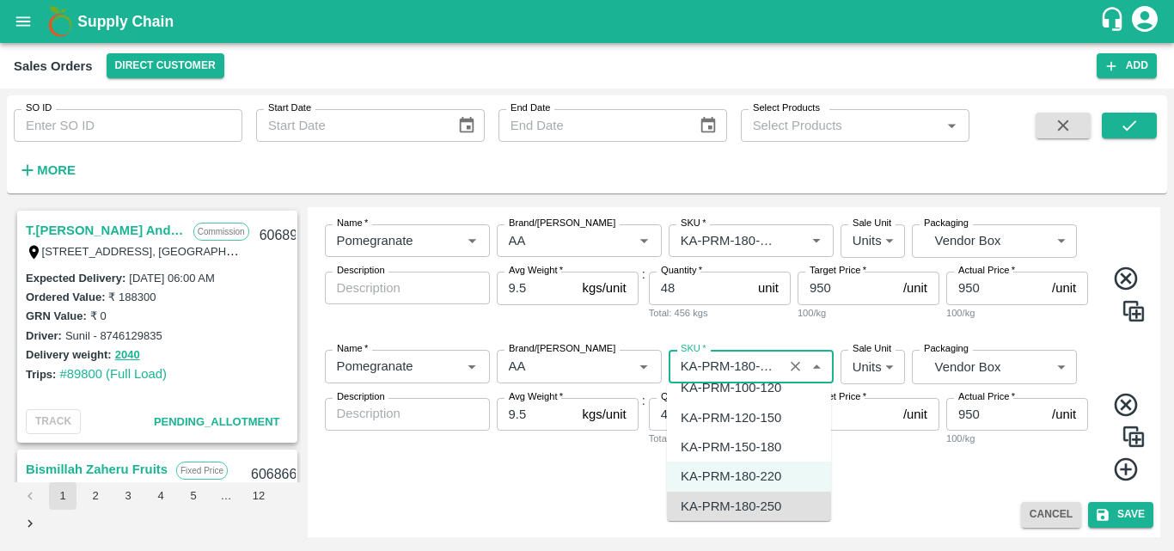
scroll to position [4494, 0]
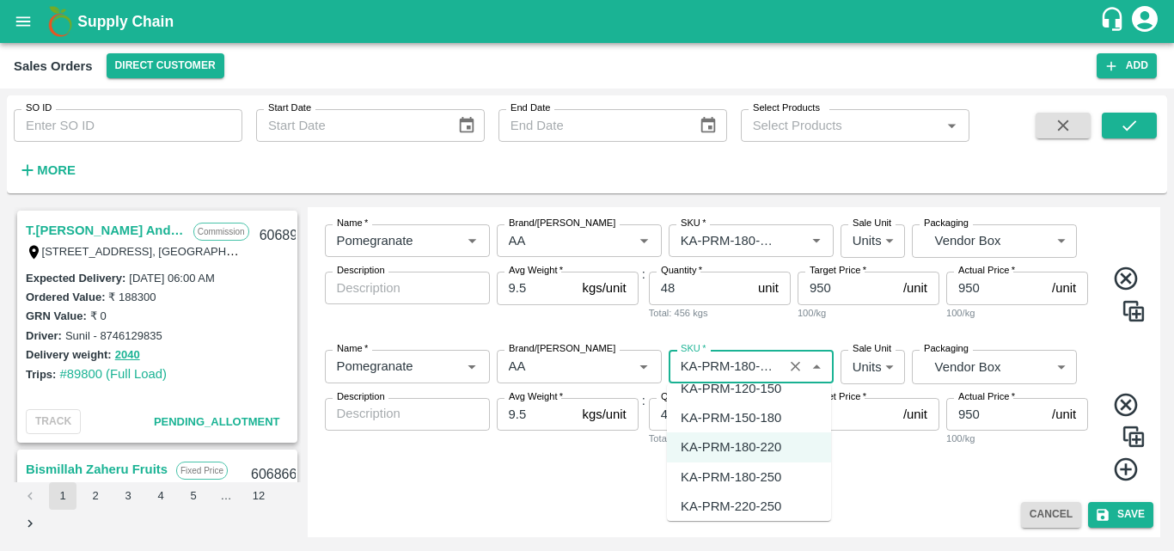
click at [737, 506] on div "KA-PRM-220-250" at bounding box center [731, 506] width 101 height 19
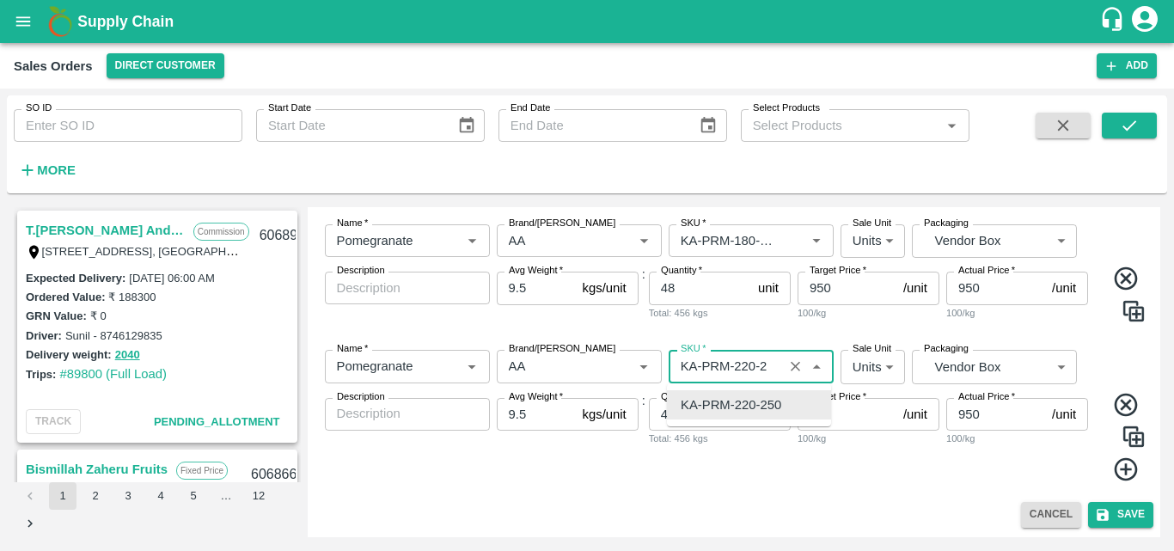
scroll to position [0, 0]
click at [687, 416] on div "KA-PRM-220-250" at bounding box center [749, 404] width 164 height 29
type input "KA-PRM-220-250"
click at [773, 370] on input "SKU   *" at bounding box center [726, 366] width 104 height 22
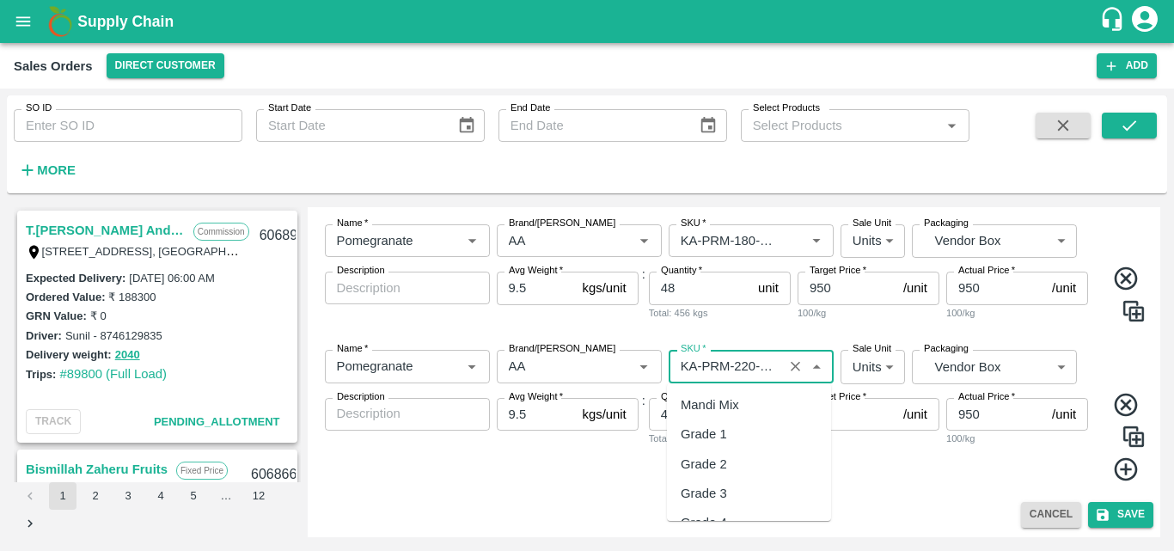
scroll to position [4494, 0]
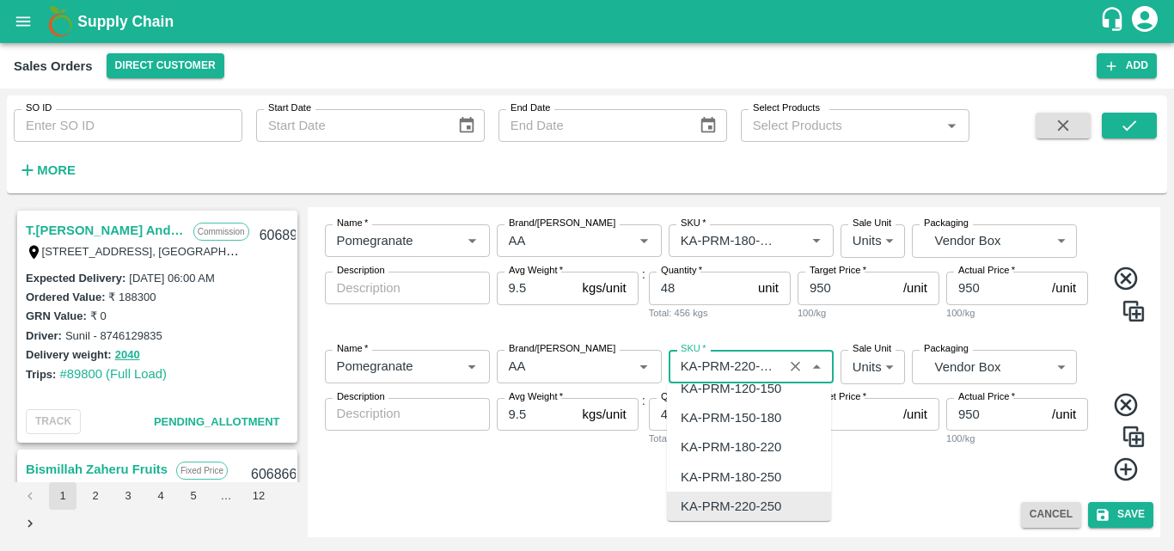
click at [765, 498] on div "KA-PRM-220-250" at bounding box center [731, 506] width 101 height 19
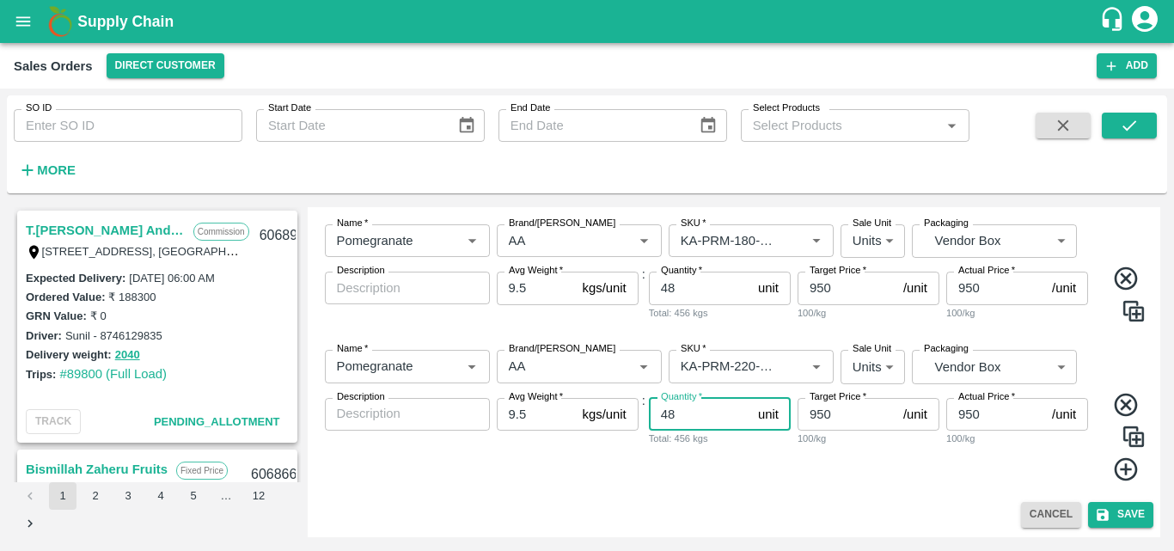
click at [681, 413] on input "48" at bounding box center [700, 414] width 102 height 33
type input "4"
type input "71"
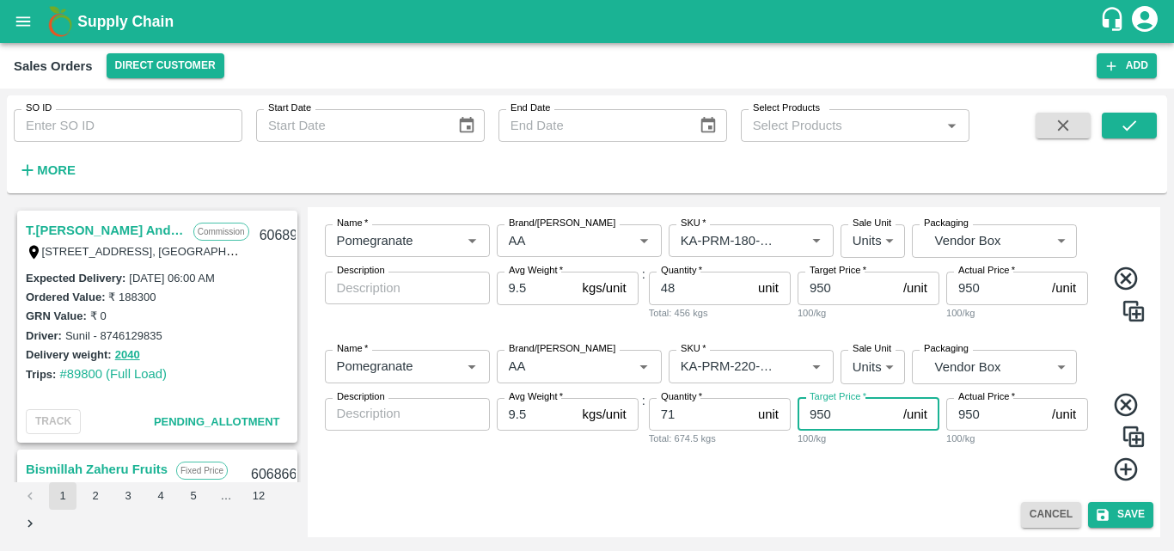
click at [827, 411] on input "950" at bounding box center [846, 414] width 99 height 33
type input "9"
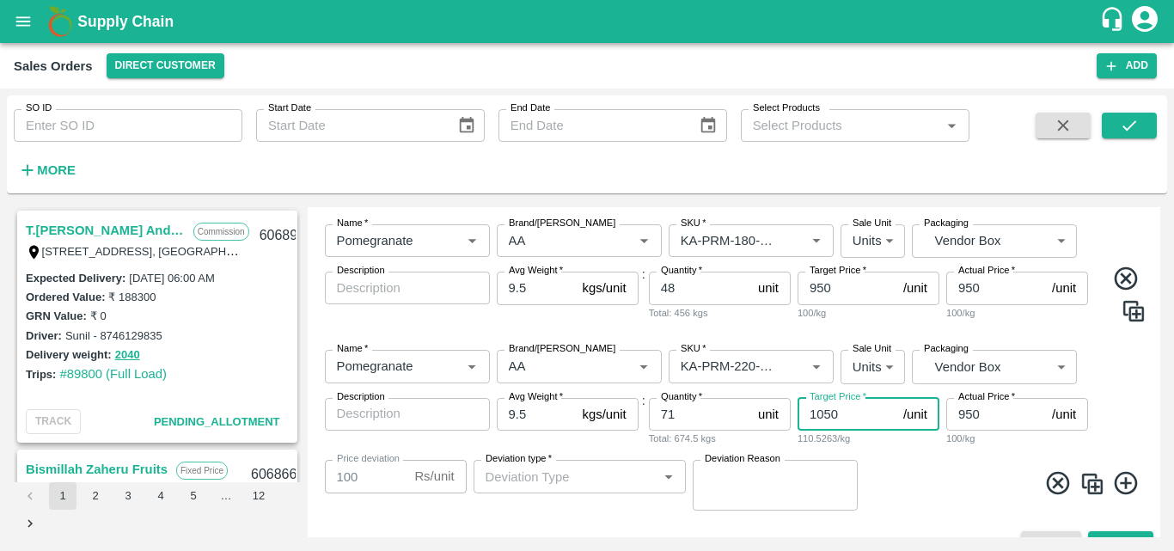
type input "1050"
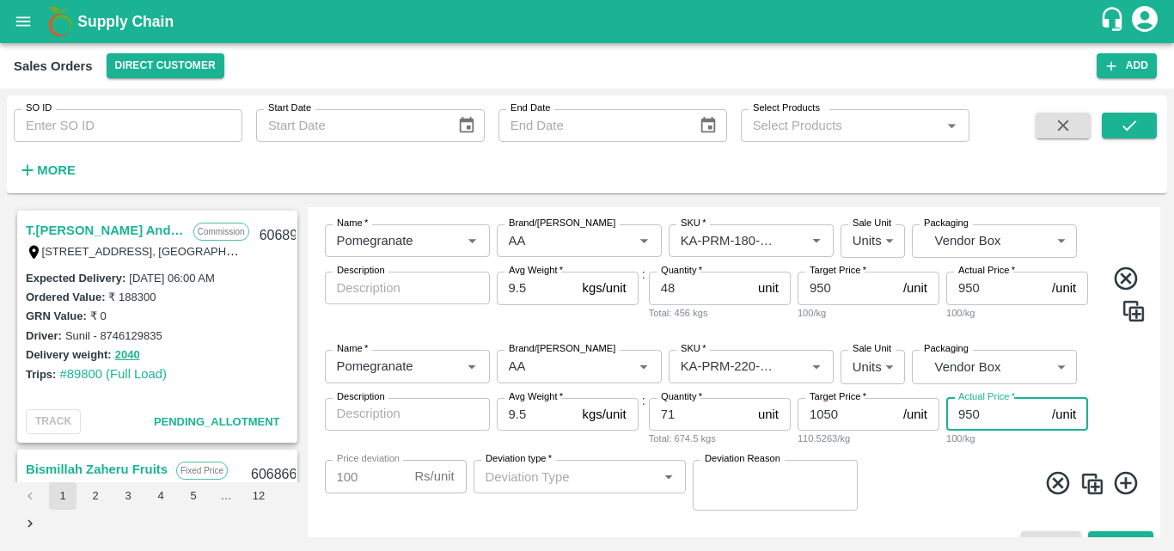
click at [964, 415] on input "950" at bounding box center [995, 414] width 99 height 33
type input "50"
type input "1000"
type input "150"
type input "900"
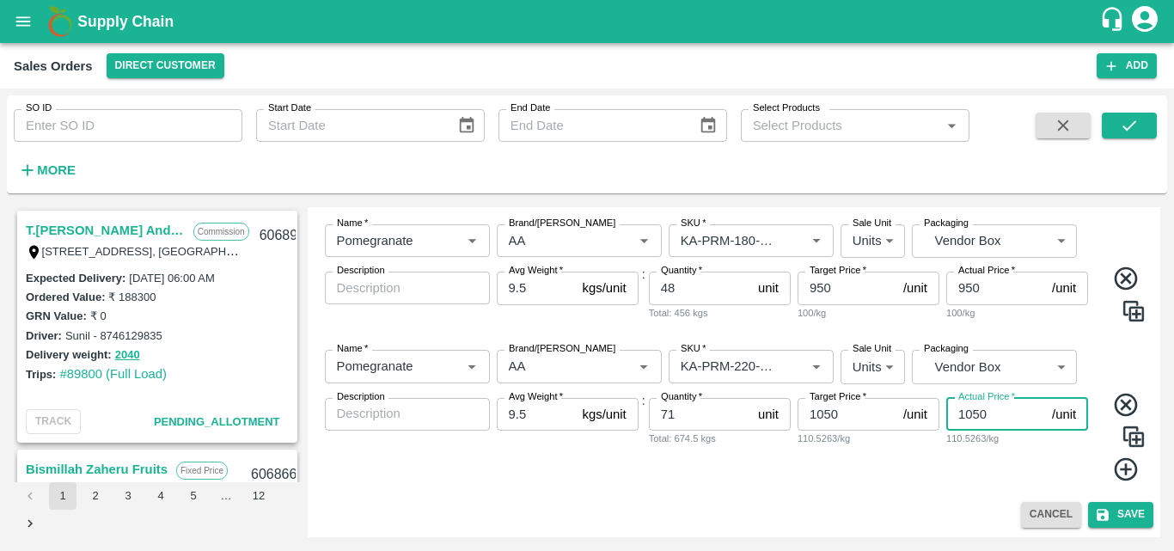
type input "1050"
click at [1133, 436] on img at bounding box center [1133, 437] width 26 height 26
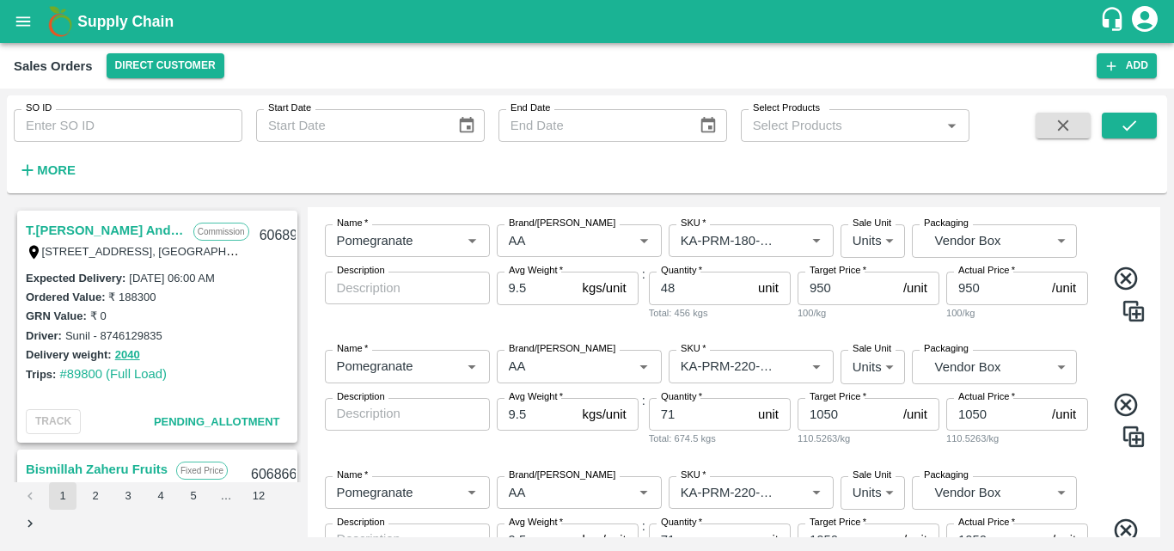
click at [1104, 467] on div "Name   * Name   * Brand/[PERSON_NAME]/[PERSON_NAME]   * SKU   * Sale Unit Units…" at bounding box center [733, 541] width 839 height 159
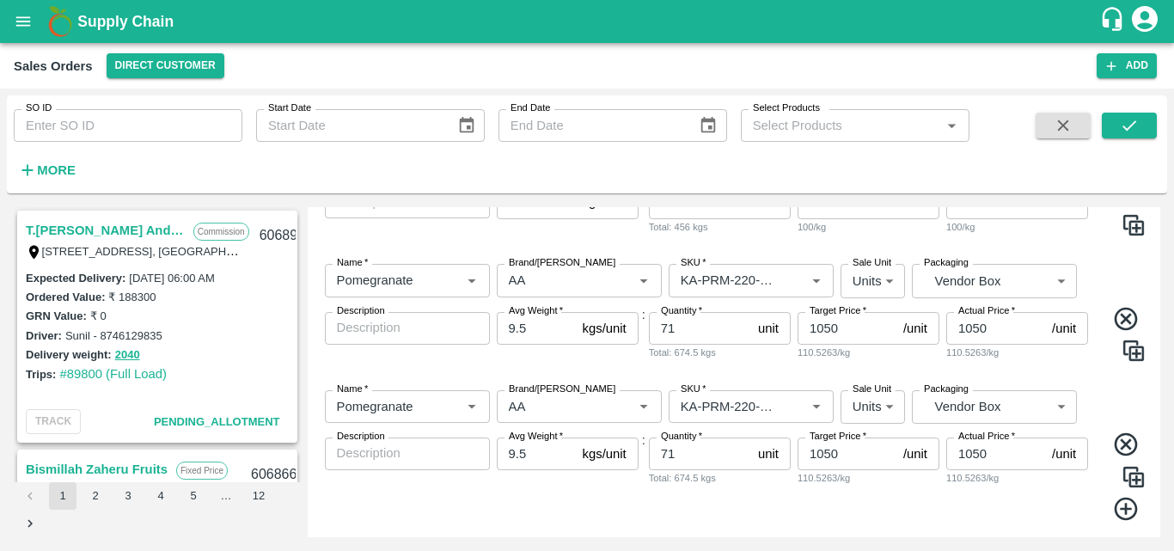
scroll to position [679, 0]
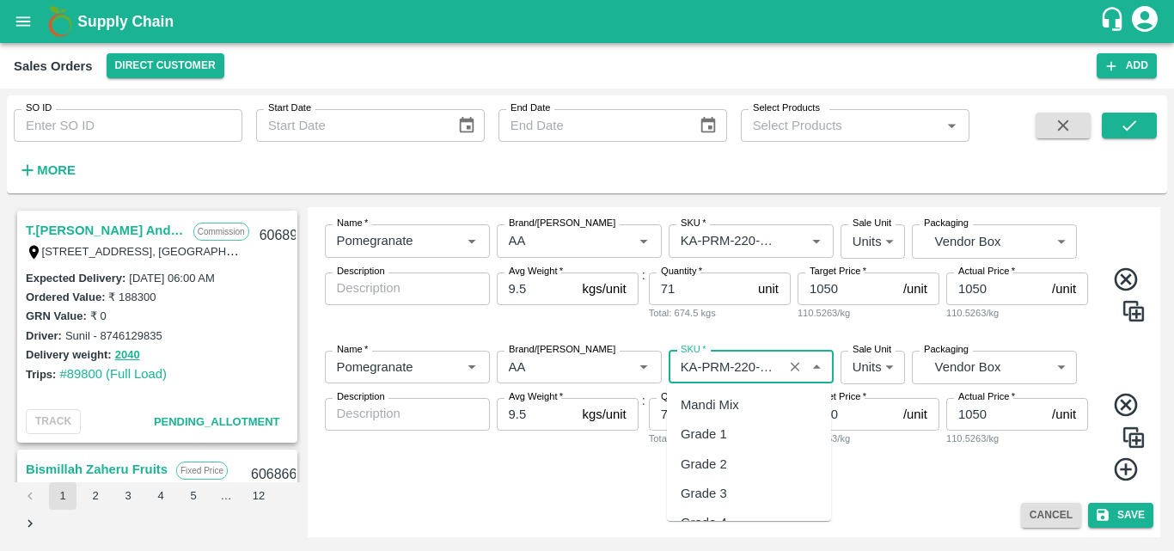
click at [742, 359] on input "SKU   *" at bounding box center [726, 367] width 104 height 22
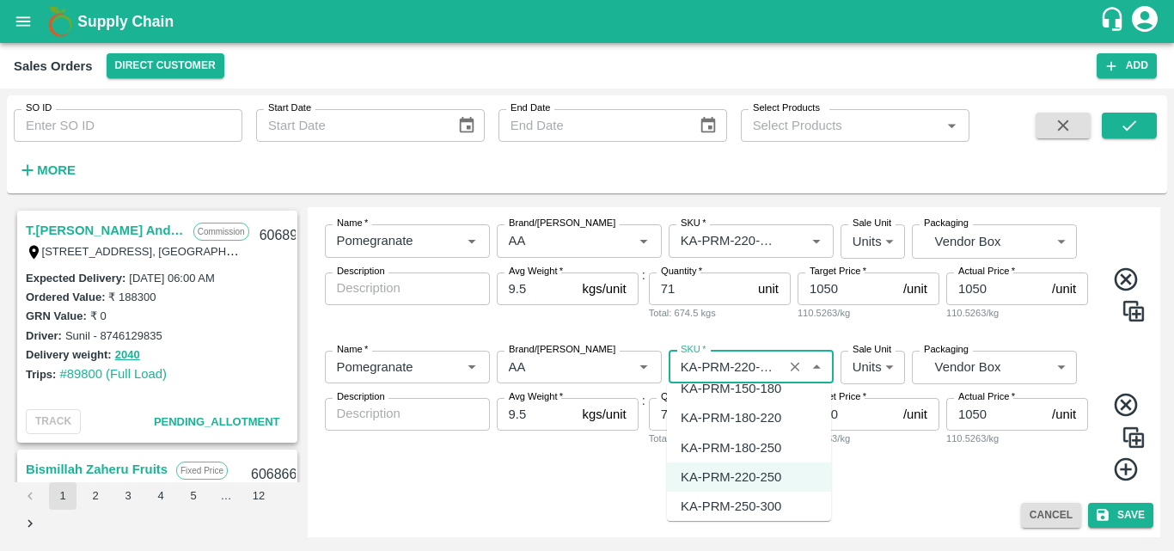
scroll to position [4552, 0]
click at [740, 479] on div "KA-PRM-250-300" at bounding box center [731, 476] width 101 height 19
type input "KA-PRM-250-300"
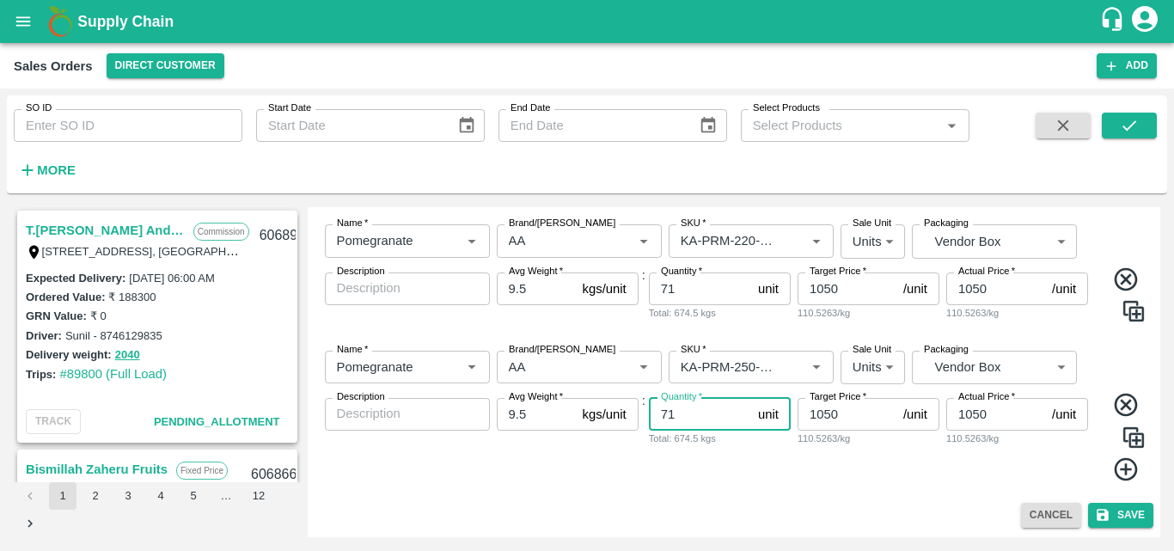
click at [678, 420] on input "71" at bounding box center [700, 414] width 102 height 33
type input "7"
type input "44"
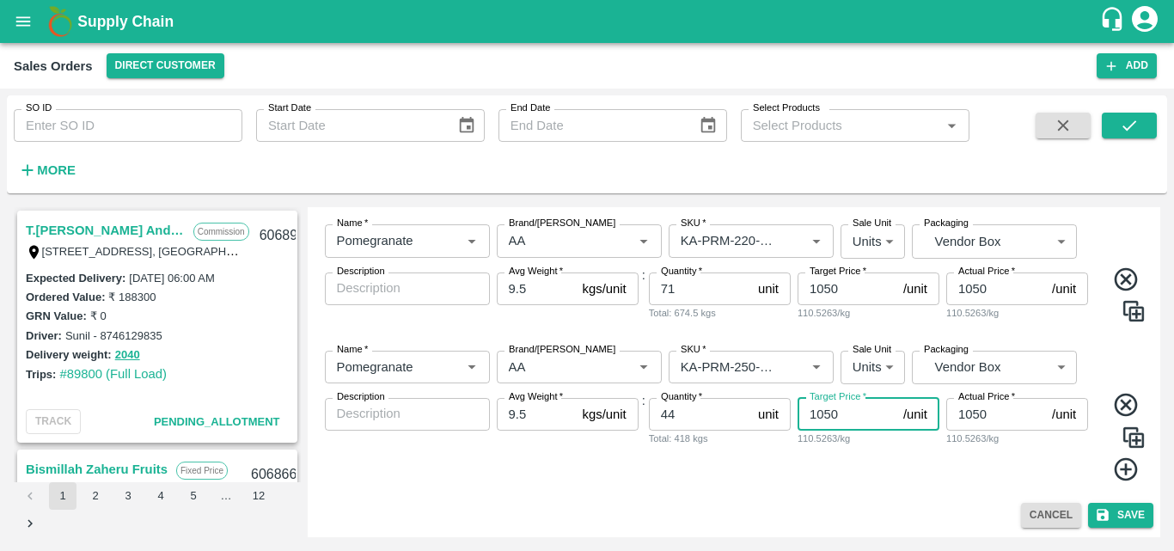
click at [839, 412] on input "1050" at bounding box center [846, 414] width 99 height 33
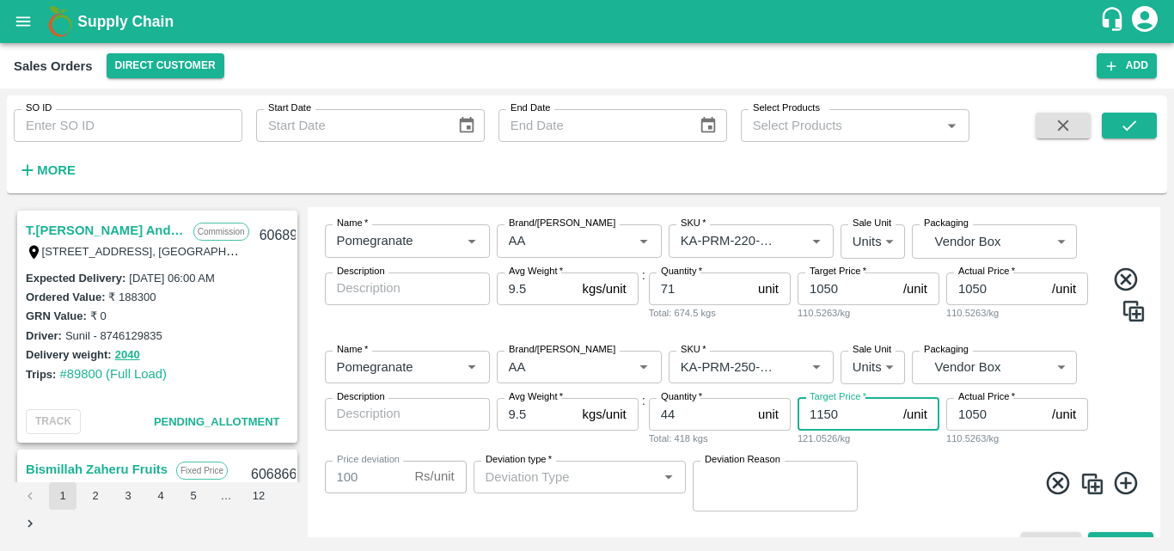
type input "1150"
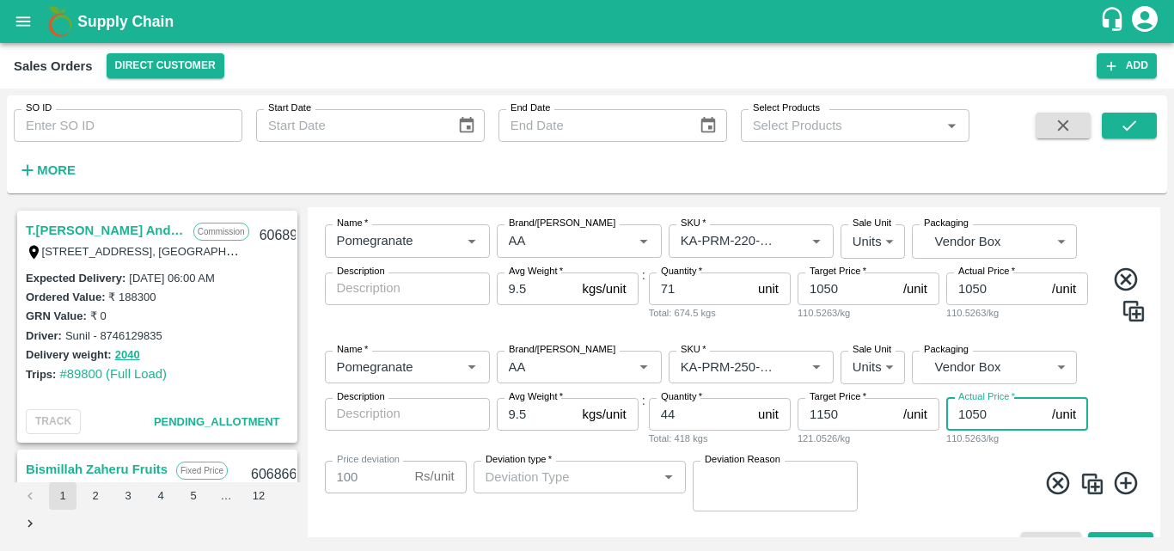
click at [974, 412] on input "1050" at bounding box center [995, 414] width 99 height 33
type input "50"
type input "1100"
type input "150"
type input "1000"
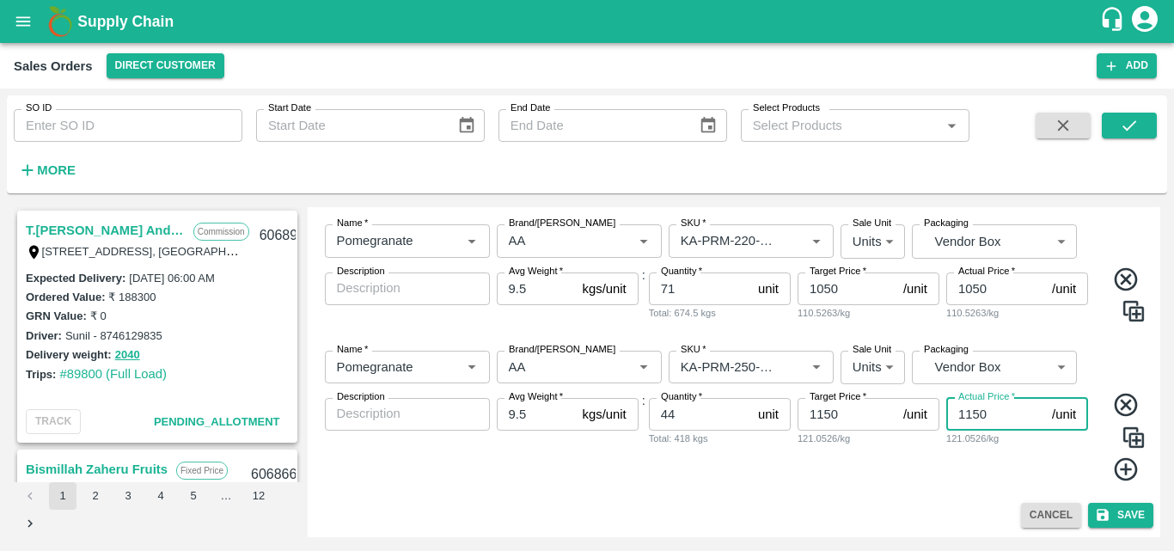
type input "1150"
click at [1134, 434] on img at bounding box center [1133, 437] width 26 height 26
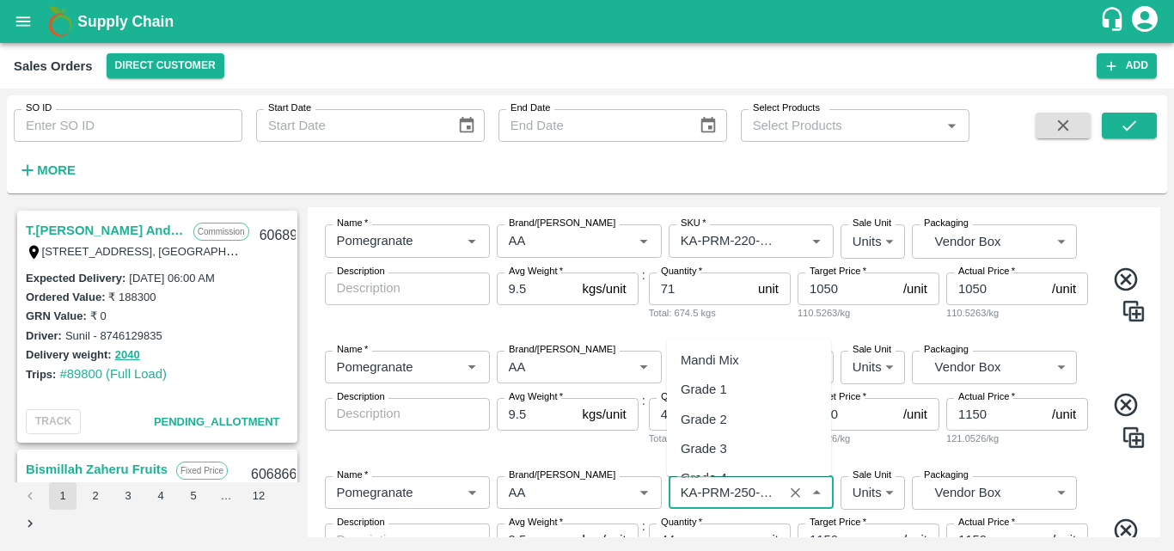
scroll to position [4523, 0]
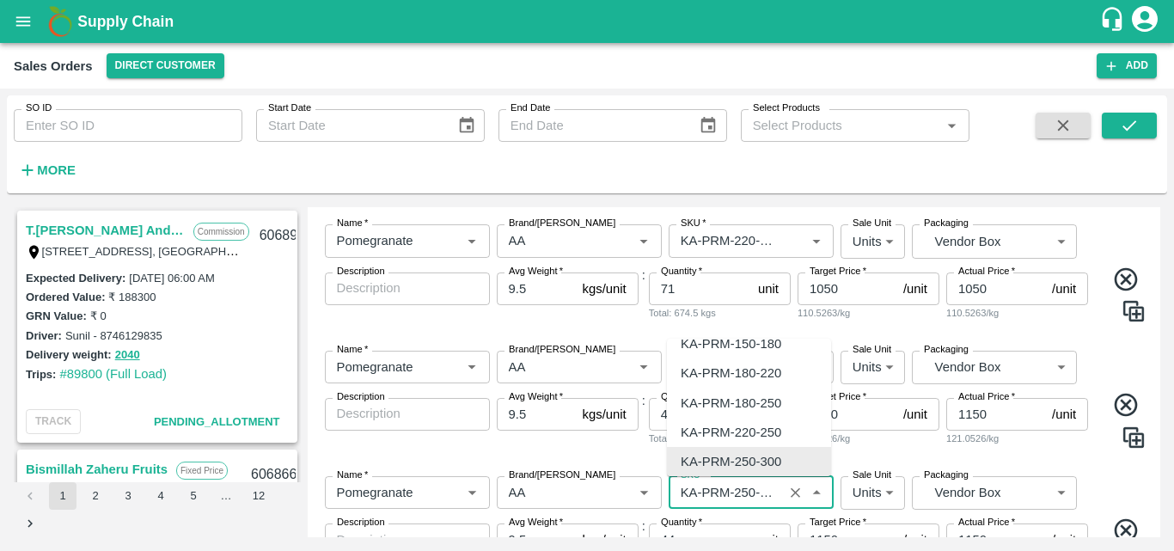
click at [726, 491] on input "SKU   *" at bounding box center [726, 492] width 104 height 22
click at [779, 459] on div "KA-PRM-300-350" at bounding box center [731, 461] width 101 height 19
type input "KA-PRM-300-350"
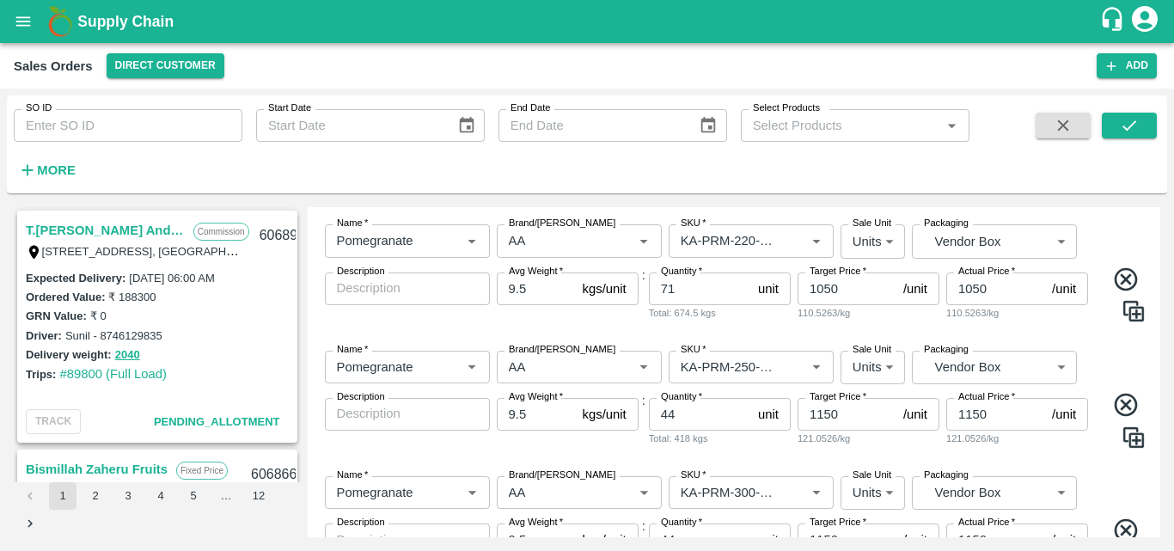
click at [1102, 480] on div "Name   * Name   * Brand/[PERSON_NAME]/[PERSON_NAME]   * SKU   * Sale Unit Units…" at bounding box center [733, 541] width 839 height 159
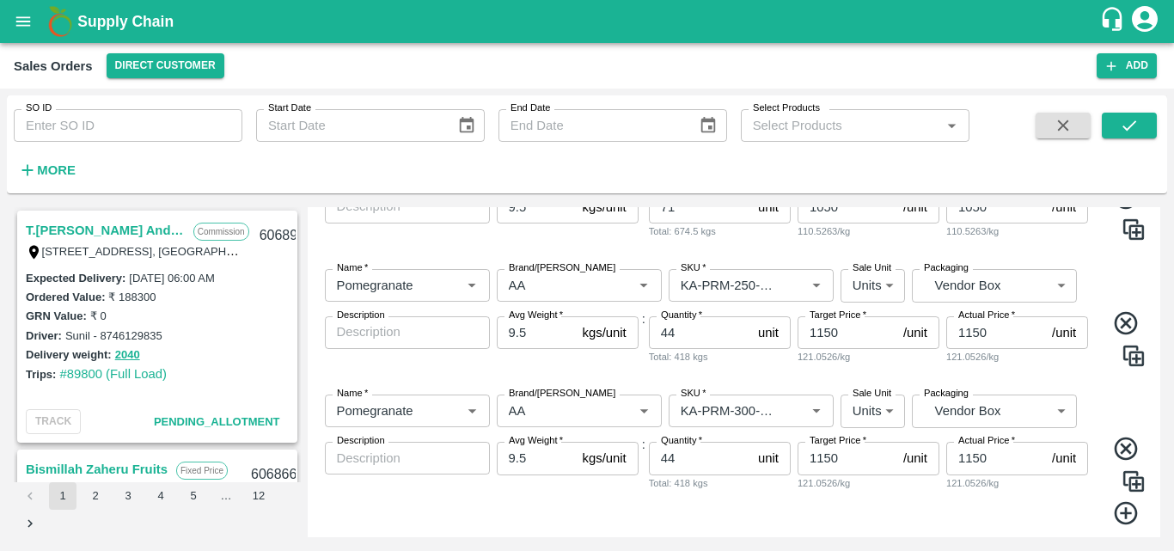
scroll to position [782, 0]
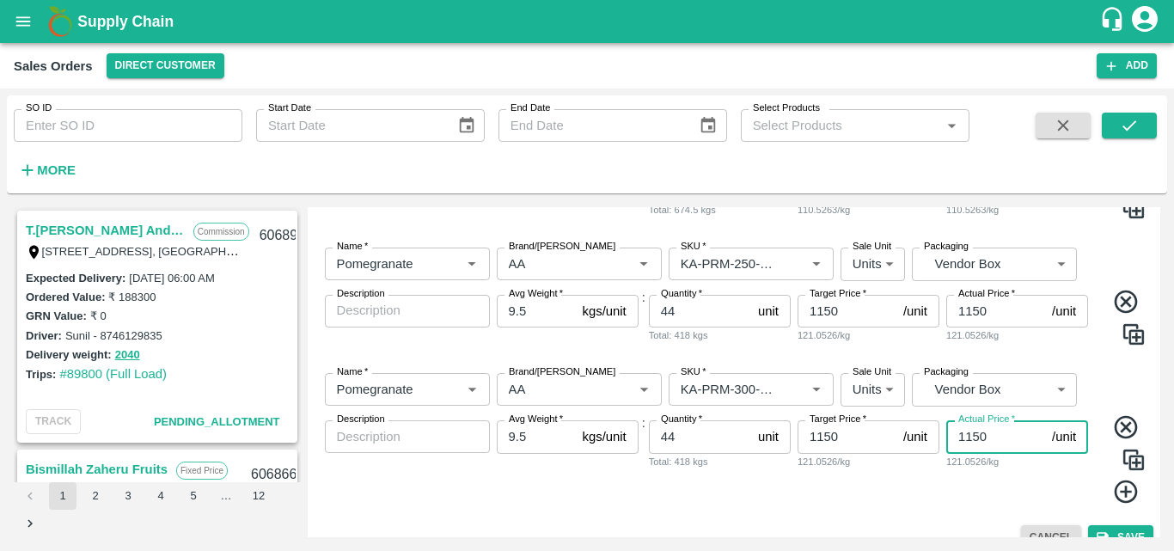
click at [970, 435] on input "1150" at bounding box center [995, 436] width 99 height 33
type input "1250"
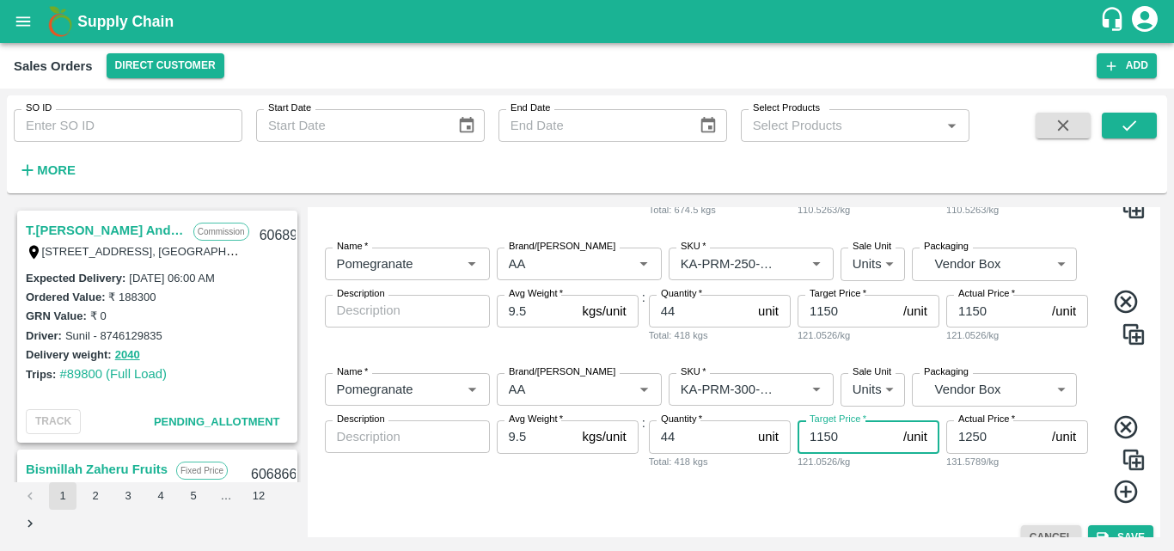
click at [820, 432] on input "1150" at bounding box center [846, 436] width 99 height 33
type input "1250"
click at [890, 504] on div "Target Price   * 1250 /unit Target Price 131.5789/kg" at bounding box center [868, 462] width 142 height 84
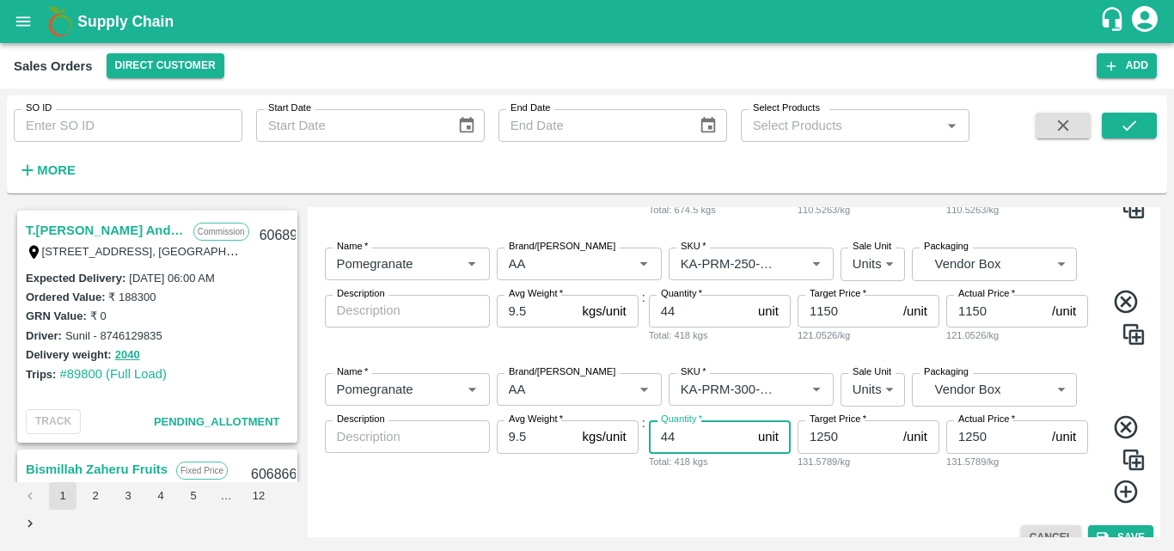
click at [681, 436] on input "44" at bounding box center [700, 436] width 102 height 33
type input "4"
type input "71"
click at [753, 509] on div "Name   * Name   * Brand/[PERSON_NAME]/[PERSON_NAME]   * SKU   * Sale Unit Units…" at bounding box center [733, 438] width 839 height 159
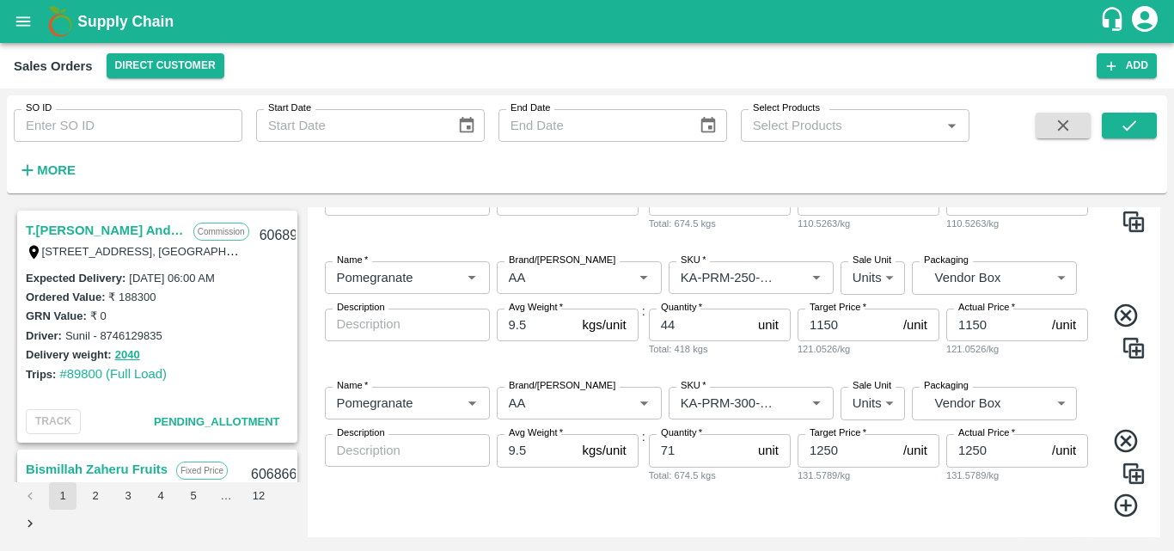
scroll to position [805, 0]
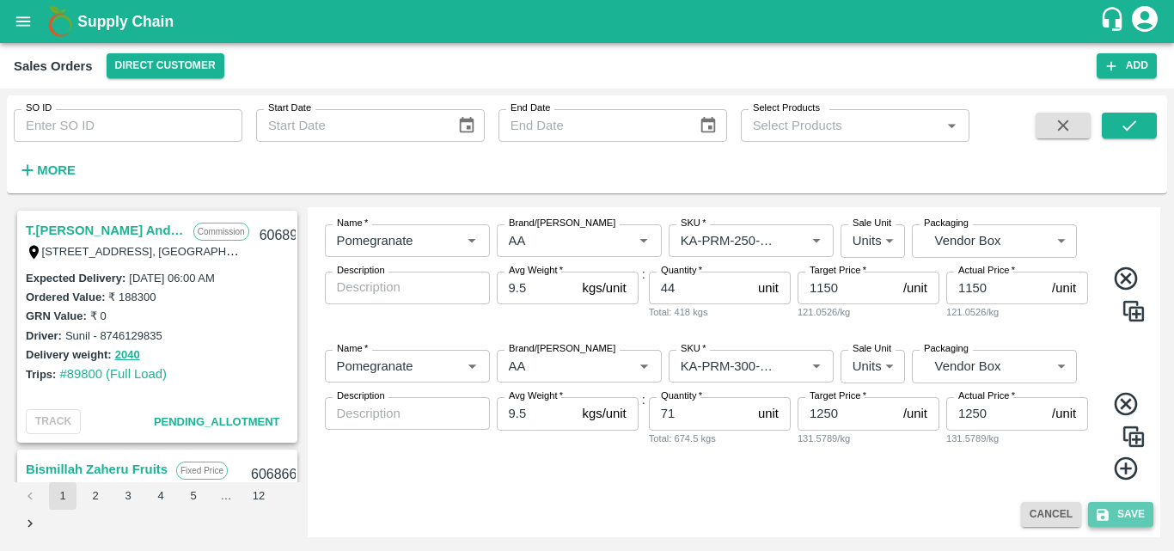
click at [1108, 506] on button "Save" at bounding box center [1120, 514] width 65 height 25
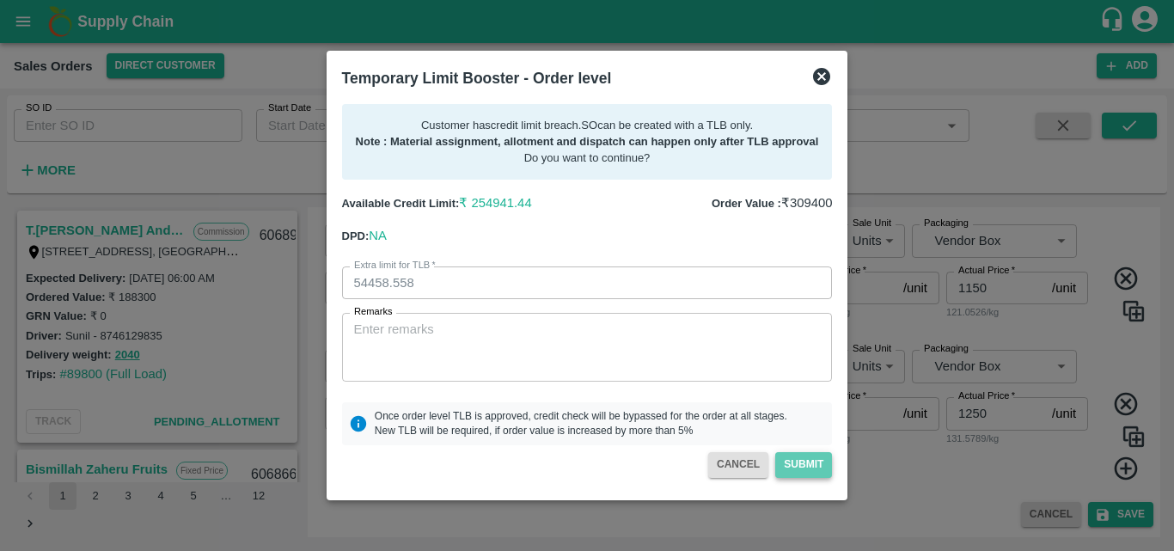
click at [816, 470] on button "Submit" at bounding box center [803, 464] width 57 height 25
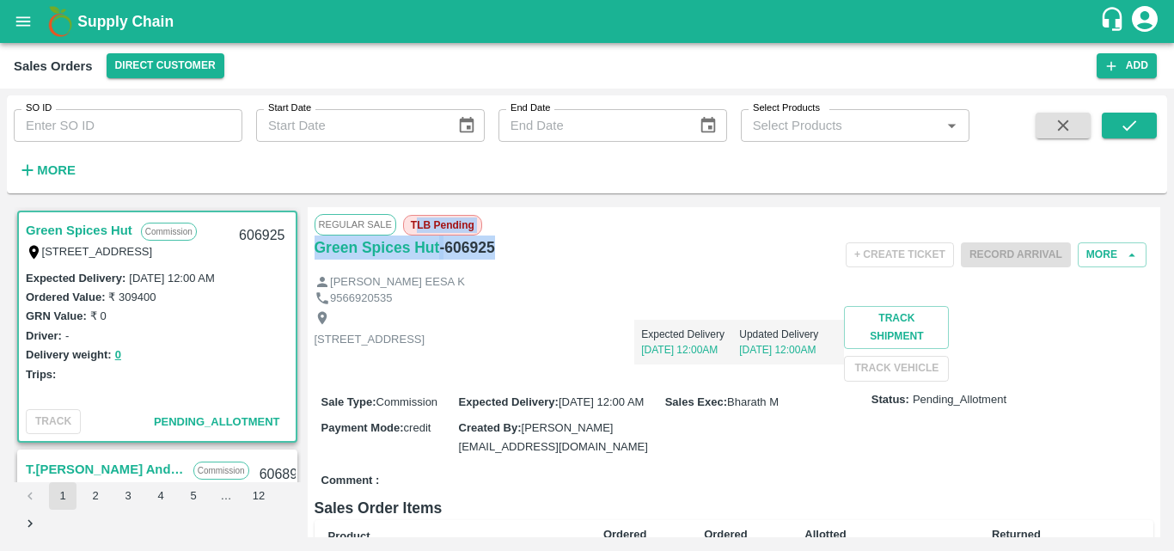
drag, startPoint x: 501, startPoint y: 244, endPoint x: 416, endPoint y: 224, distance: 87.3
click at [416, 224] on div "Regular Sale TLB Pending Green Spices Hut - 606925 + Create Ticket Record Arriv…" at bounding box center [734, 372] width 853 height 330
copy div "LB Pending Green Spices Hut - 606925"
click at [568, 255] on div "Green Spices Hut - 606925" at bounding box center [453, 247] width 279 height 24
